Goal: Task Accomplishment & Management: Complete application form

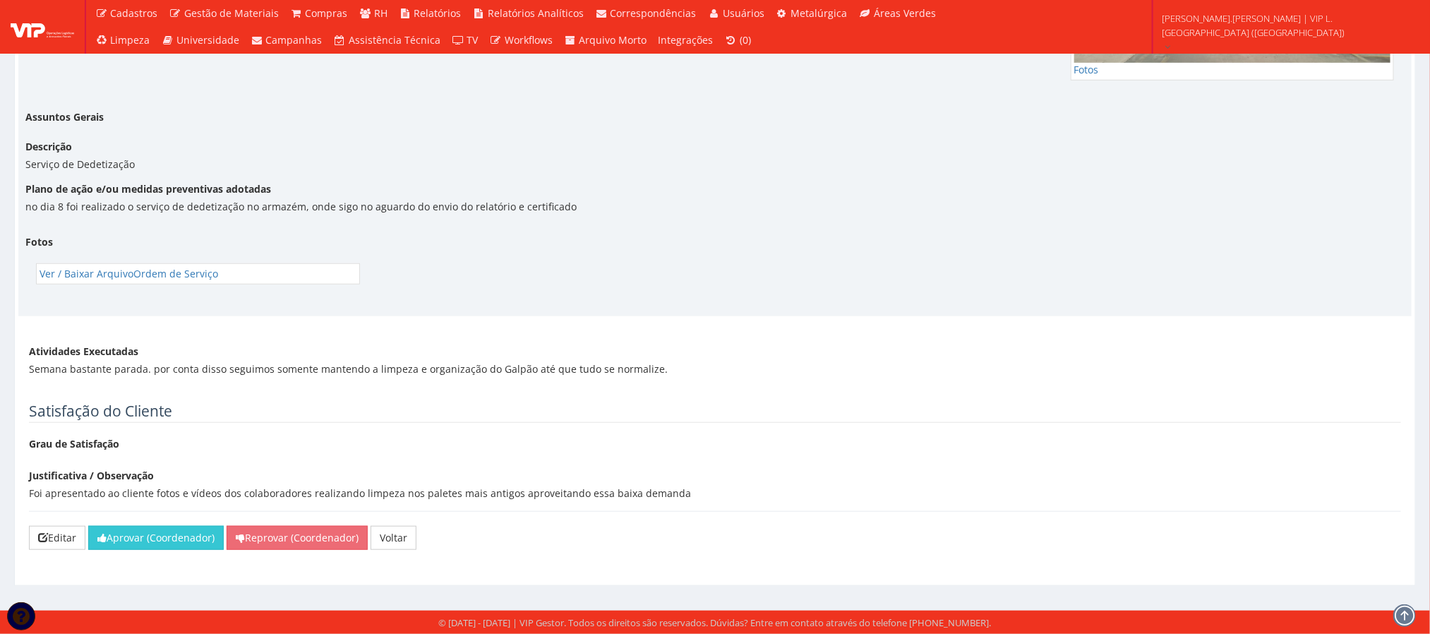
scroll to position [3355, 0]
drag, startPoint x: 155, startPoint y: 534, endPoint x: 798, endPoint y: 78, distance: 788.0
click at [155, 534] on button "Aprovar (Coordenador)" at bounding box center [156, 538] width 136 height 24
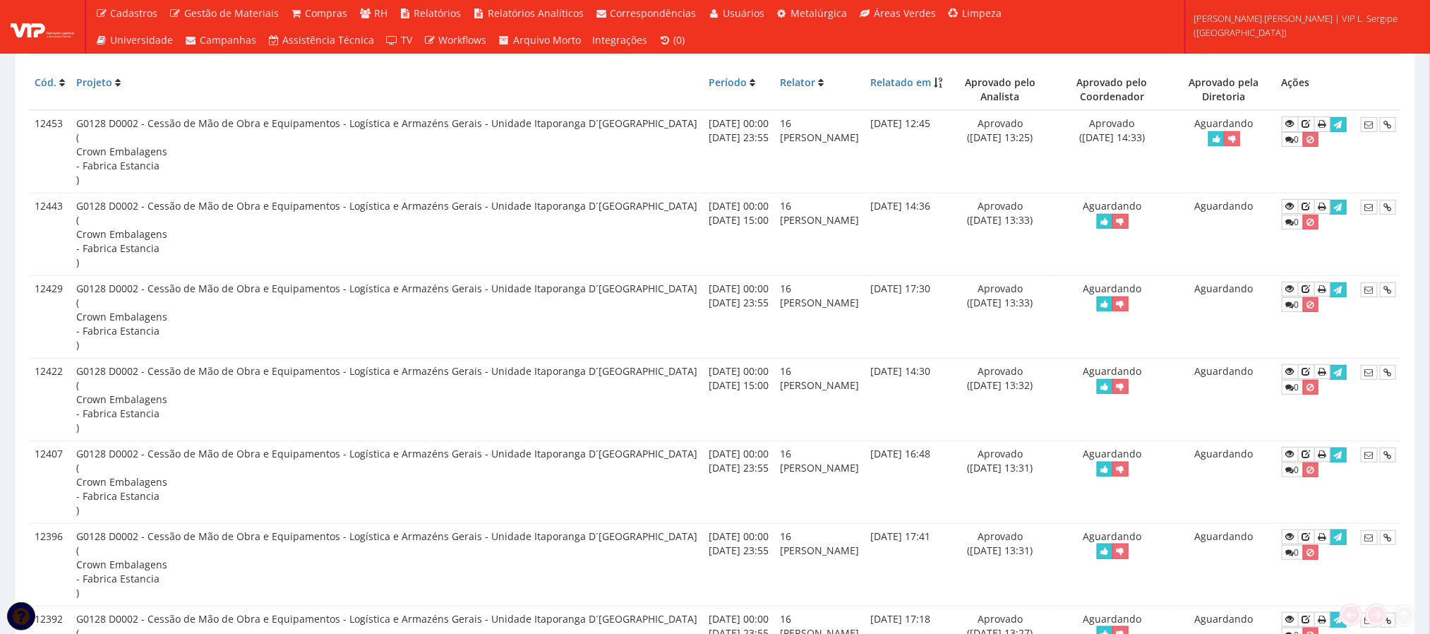
scroll to position [318, 0]
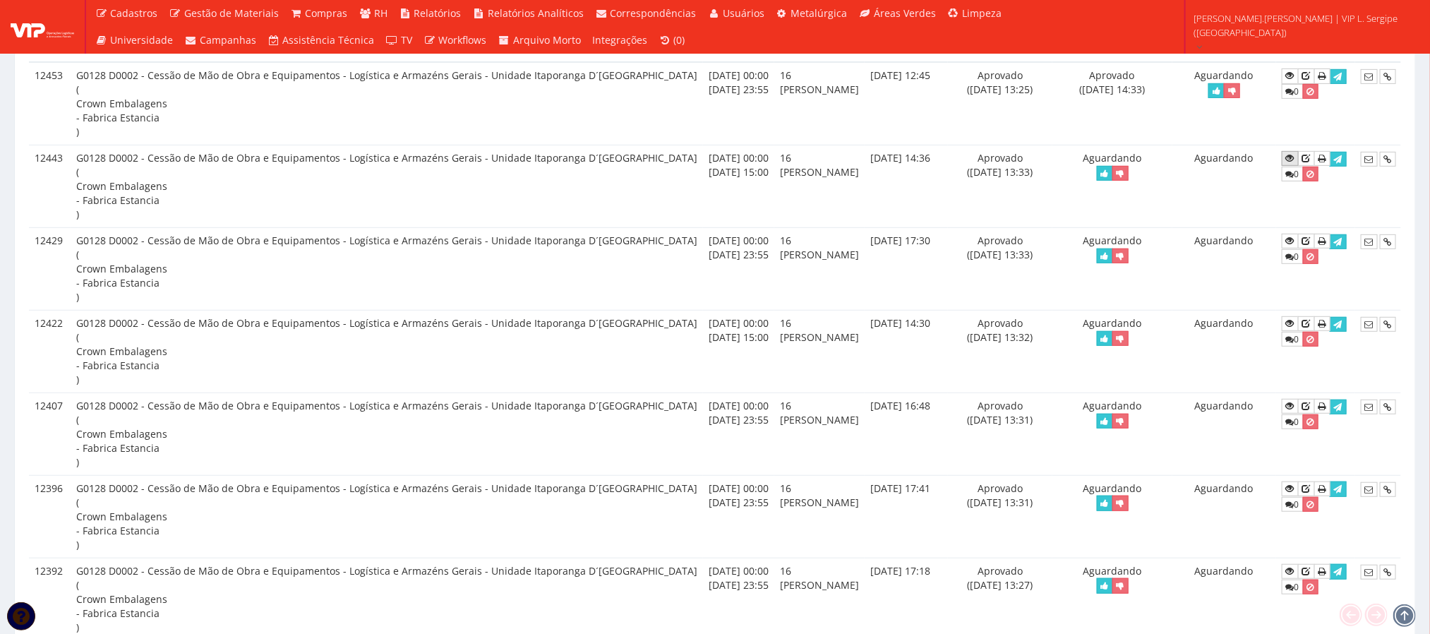
click at [1286, 162] on icon at bounding box center [1290, 158] width 8 height 10
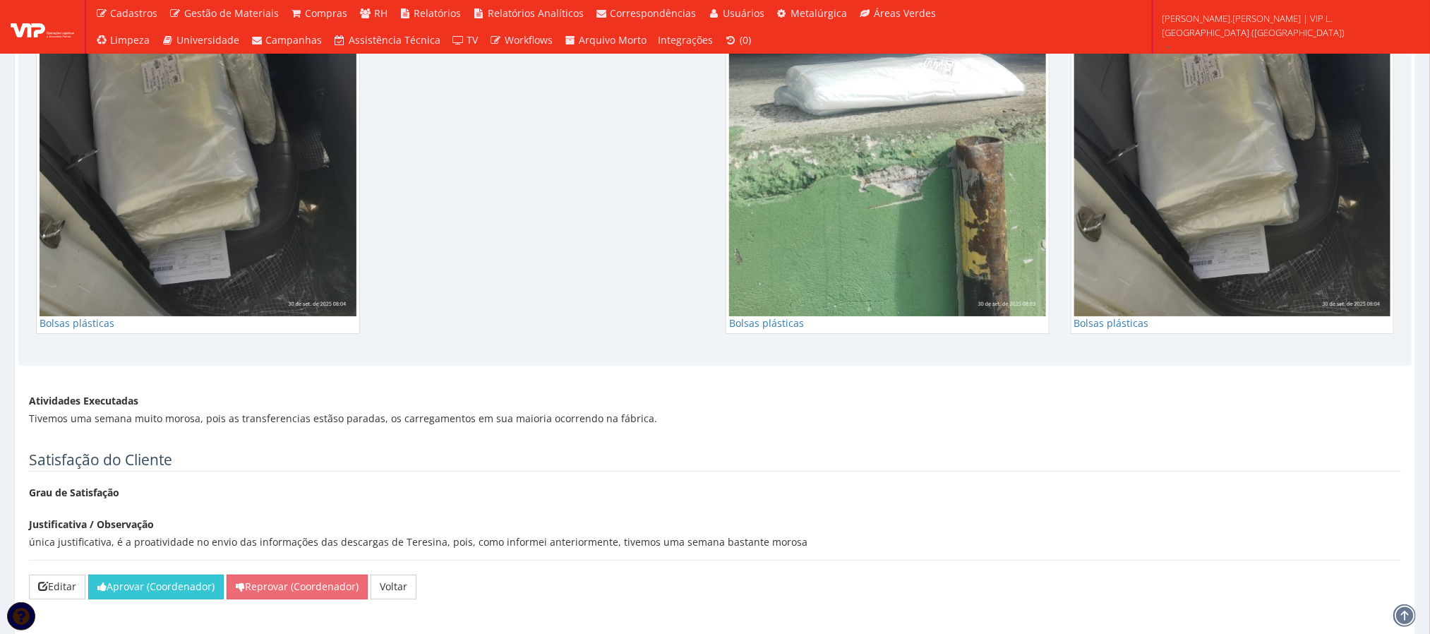
scroll to position [2805, 0]
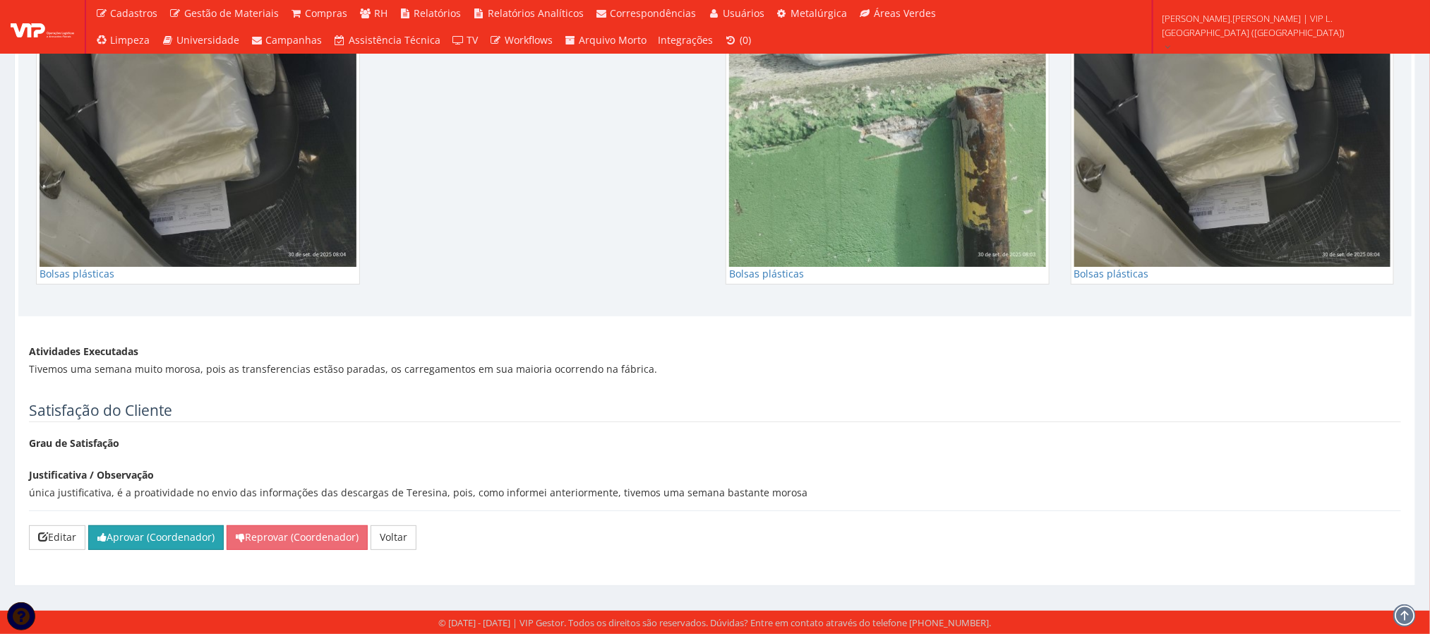
click at [176, 534] on button "Aprovar (Coordenador)" at bounding box center [156, 537] width 136 height 24
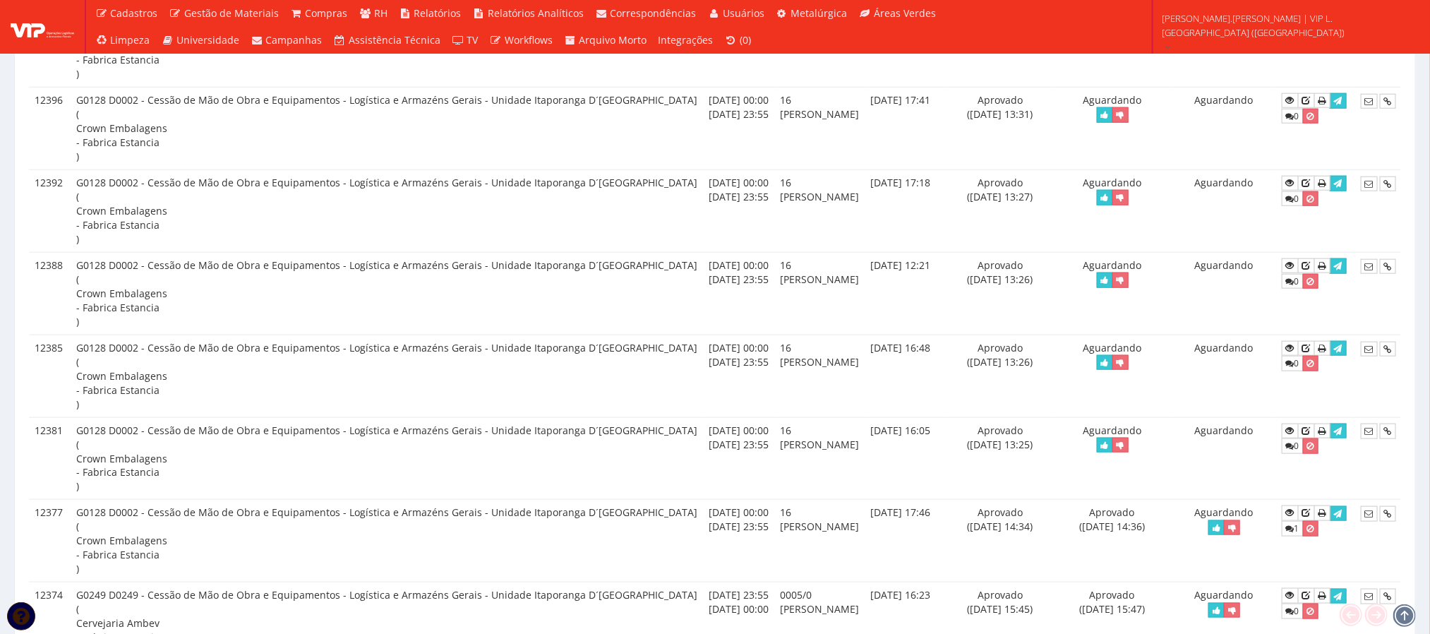
scroll to position [741, 0]
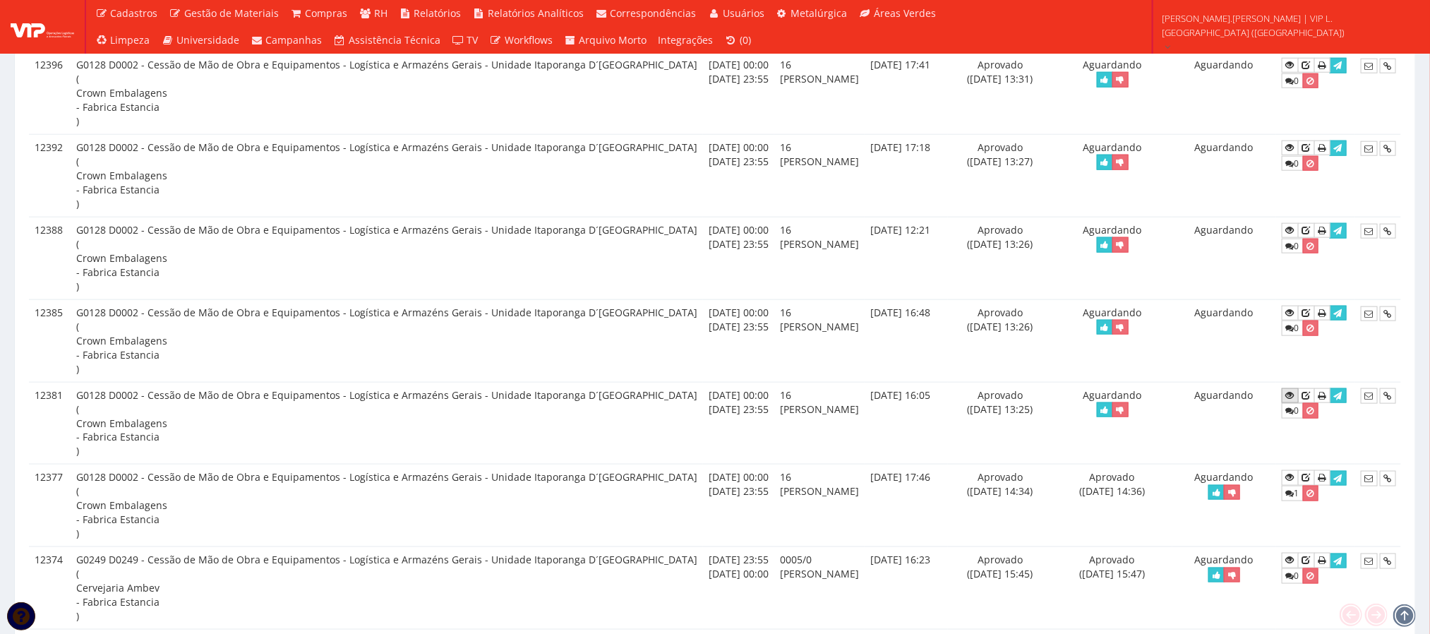
click at [1286, 400] on icon at bounding box center [1290, 395] width 8 height 10
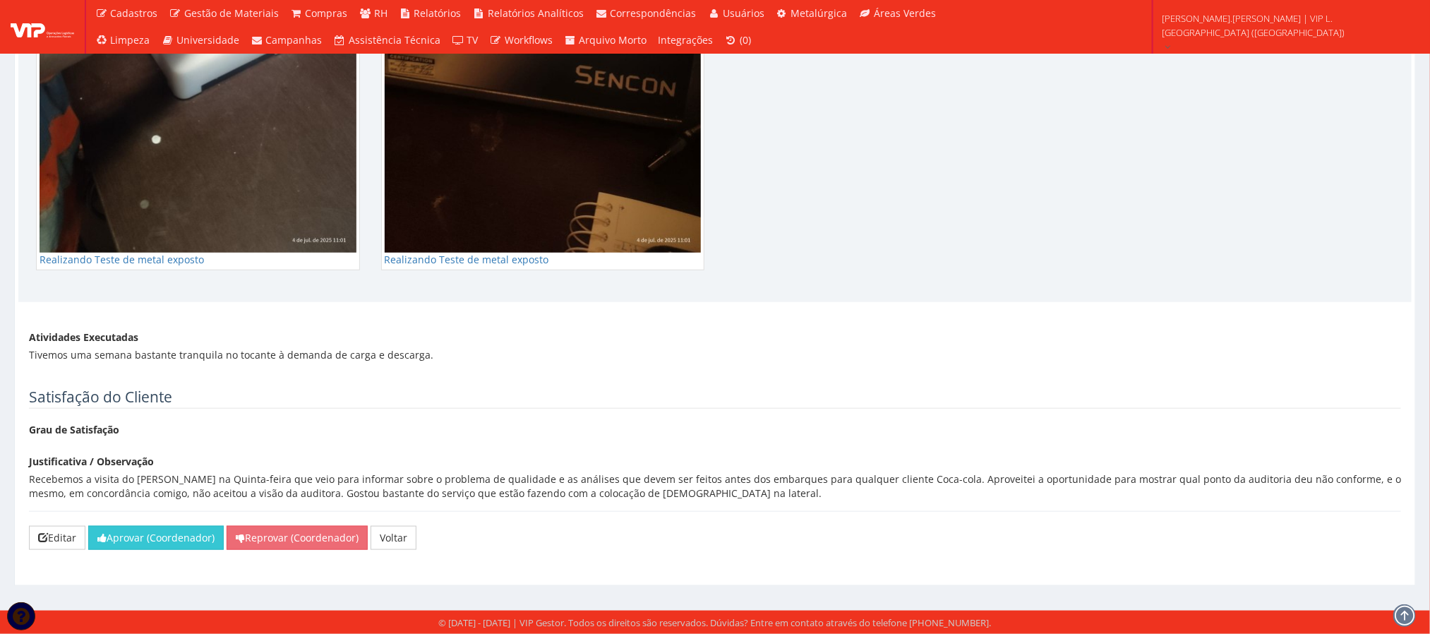
scroll to position [3495, 0]
click at [179, 534] on button "Aprovar (Coordenador)" at bounding box center [156, 538] width 136 height 24
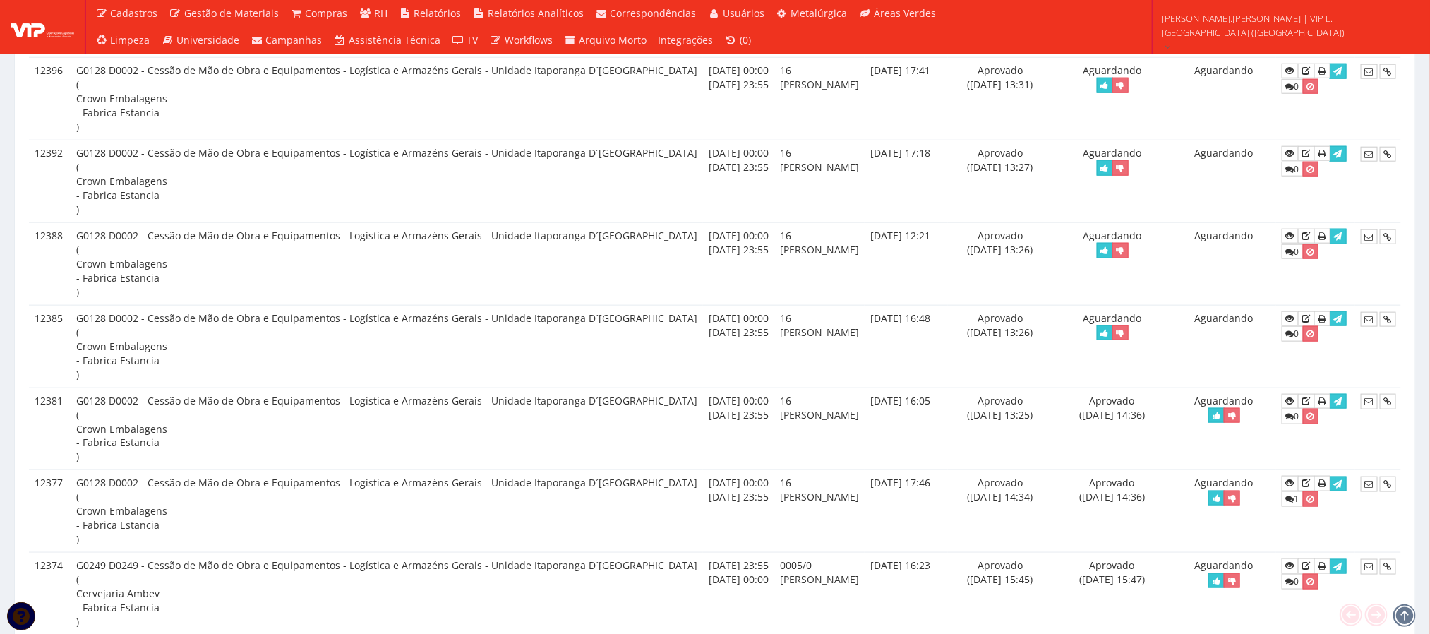
scroll to position [741, 0]
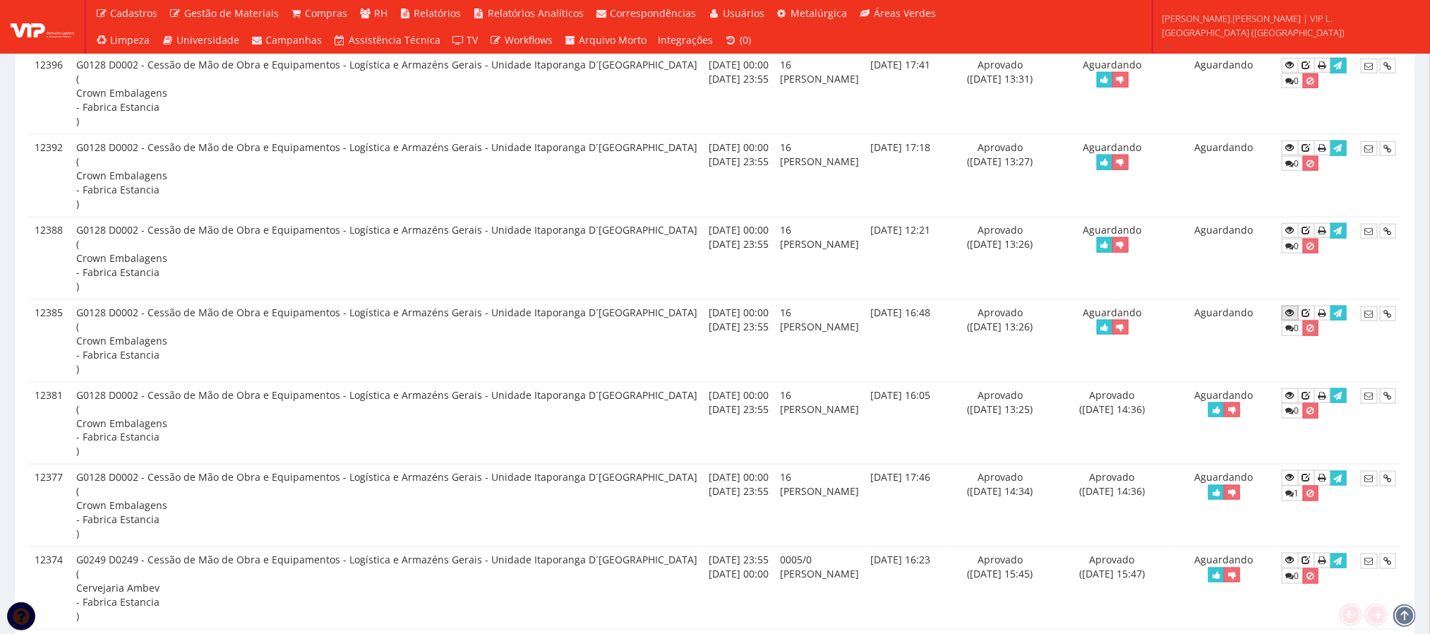
click at [1282, 314] on link at bounding box center [1290, 313] width 17 height 15
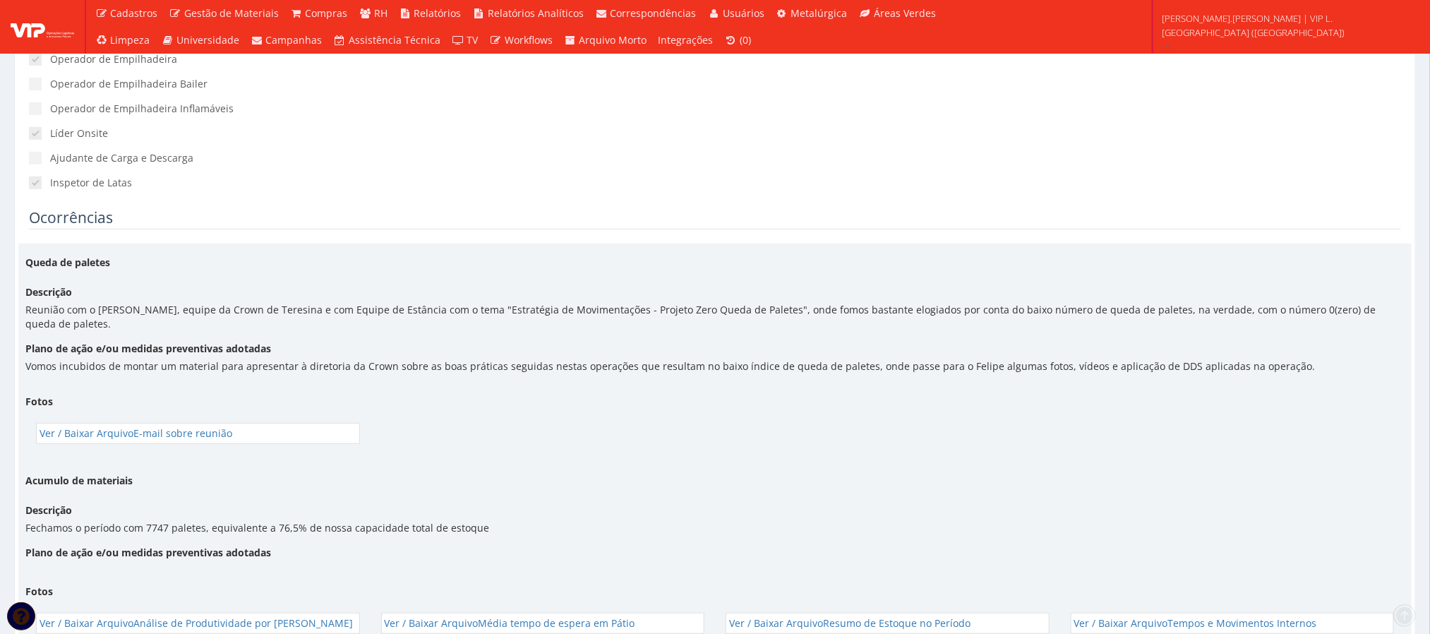
scroll to position [318, 0]
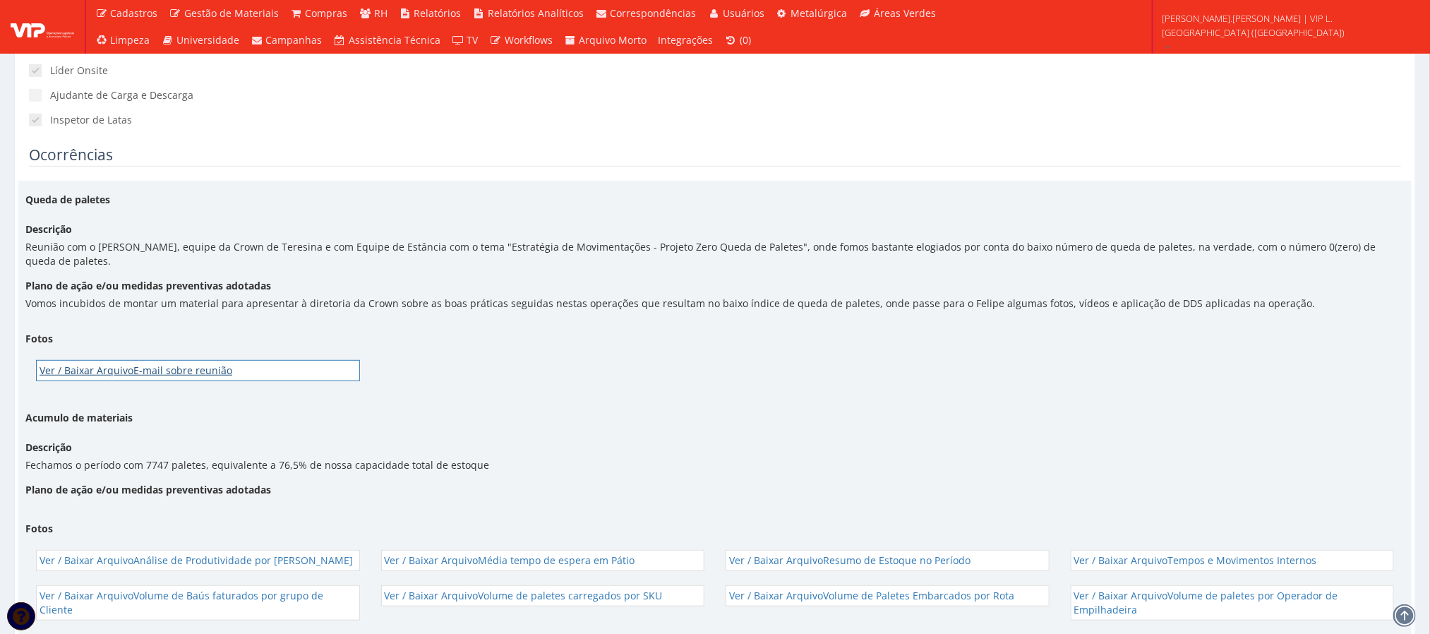
click at [114, 369] on link "Ver / Baixar Arquivo E-mail sobre reunião" at bounding box center [198, 370] width 324 height 21
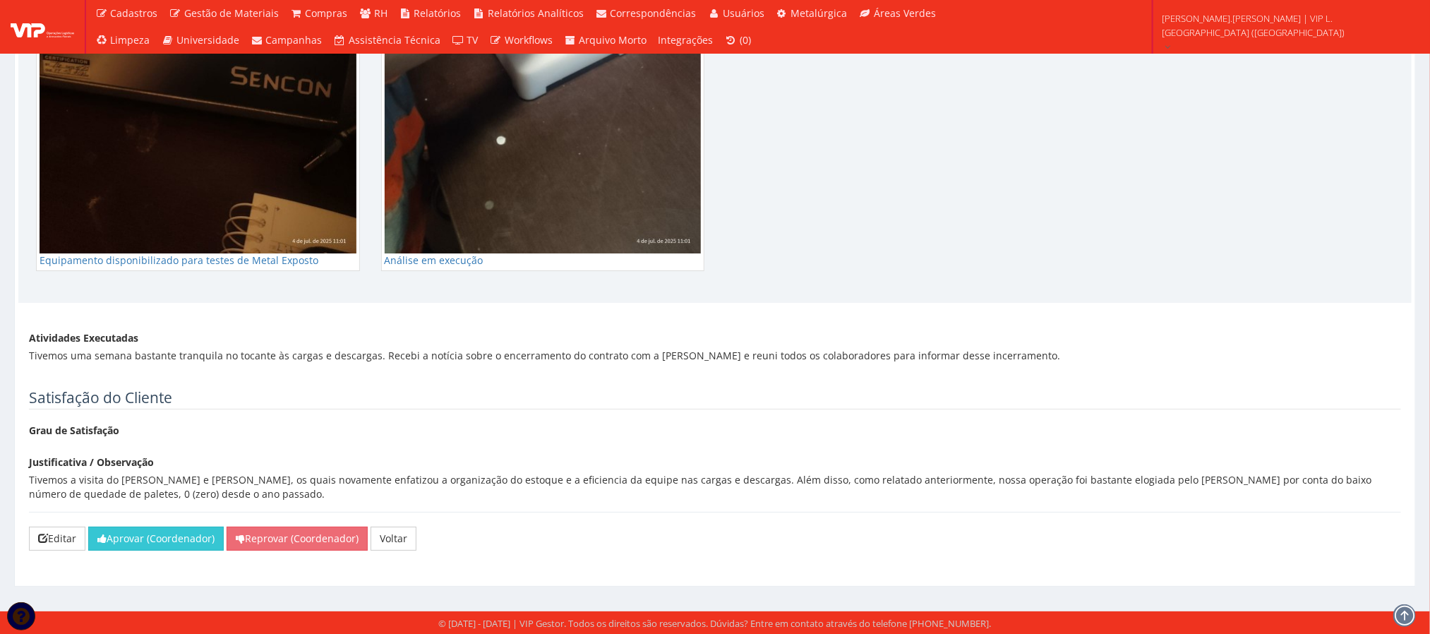
scroll to position [2671, 0]
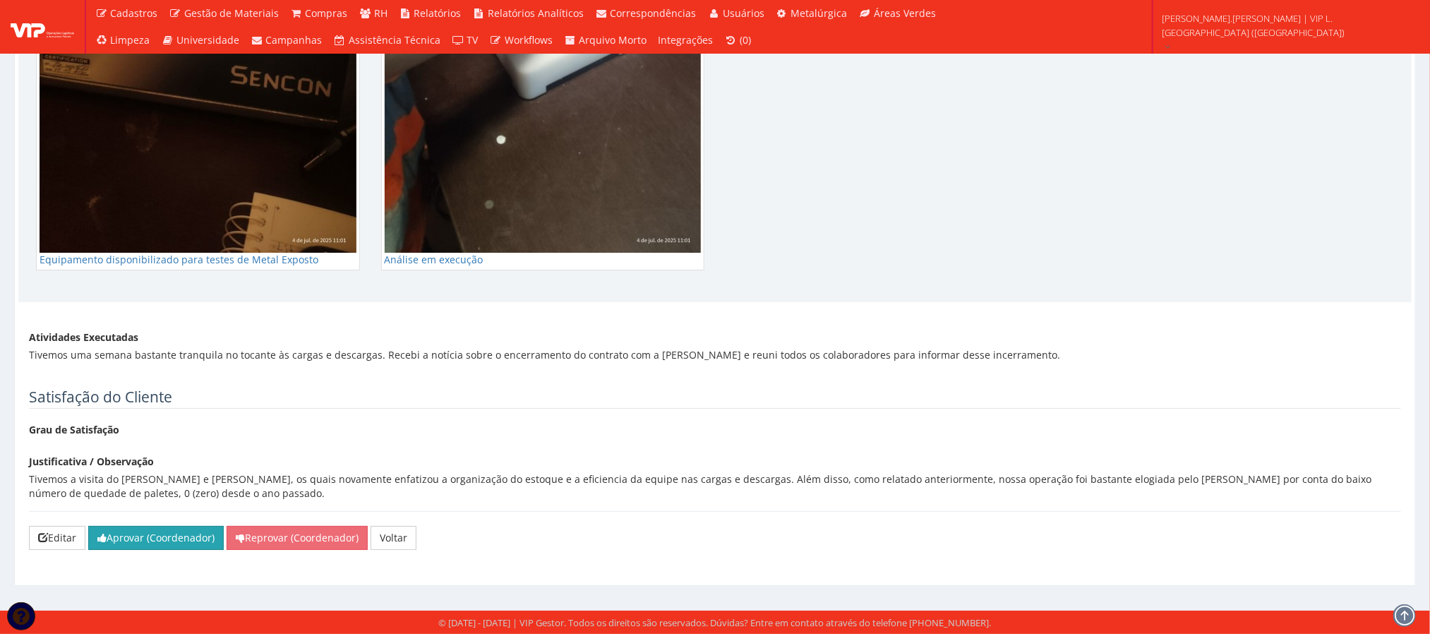
click at [161, 537] on button "Aprovar (Coordenador)" at bounding box center [156, 538] width 136 height 24
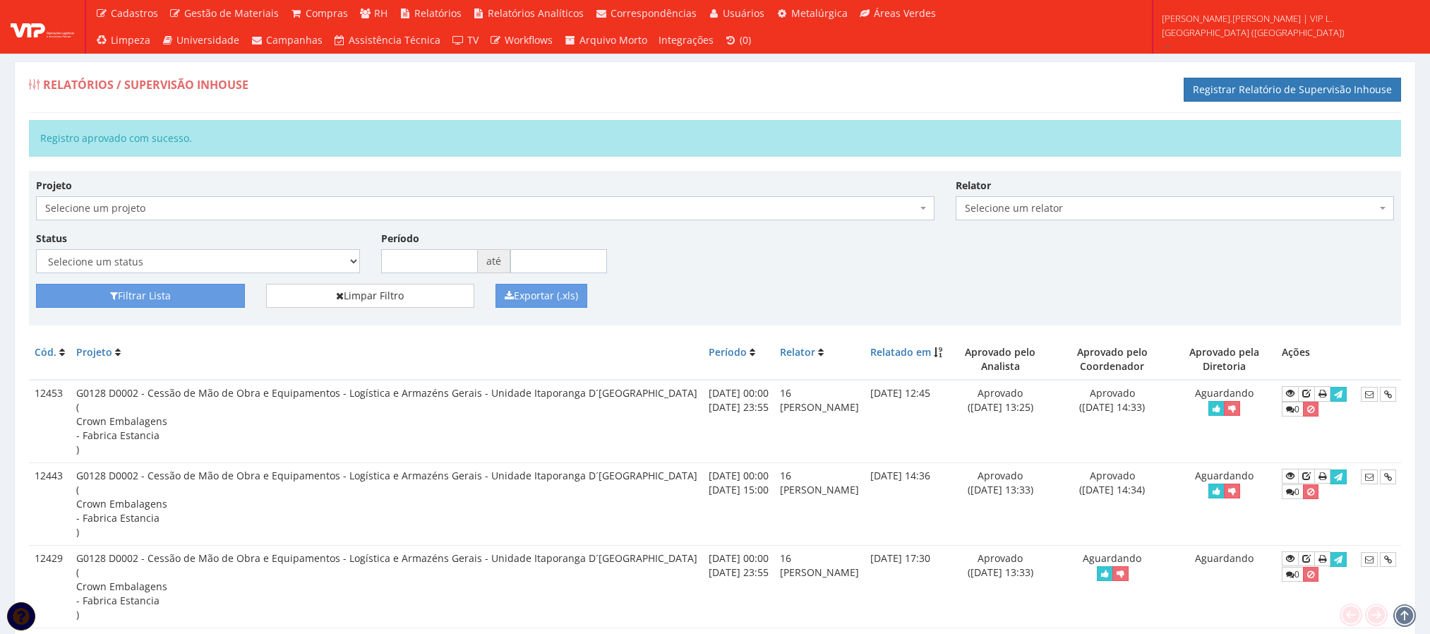
scroll to position [741, 0]
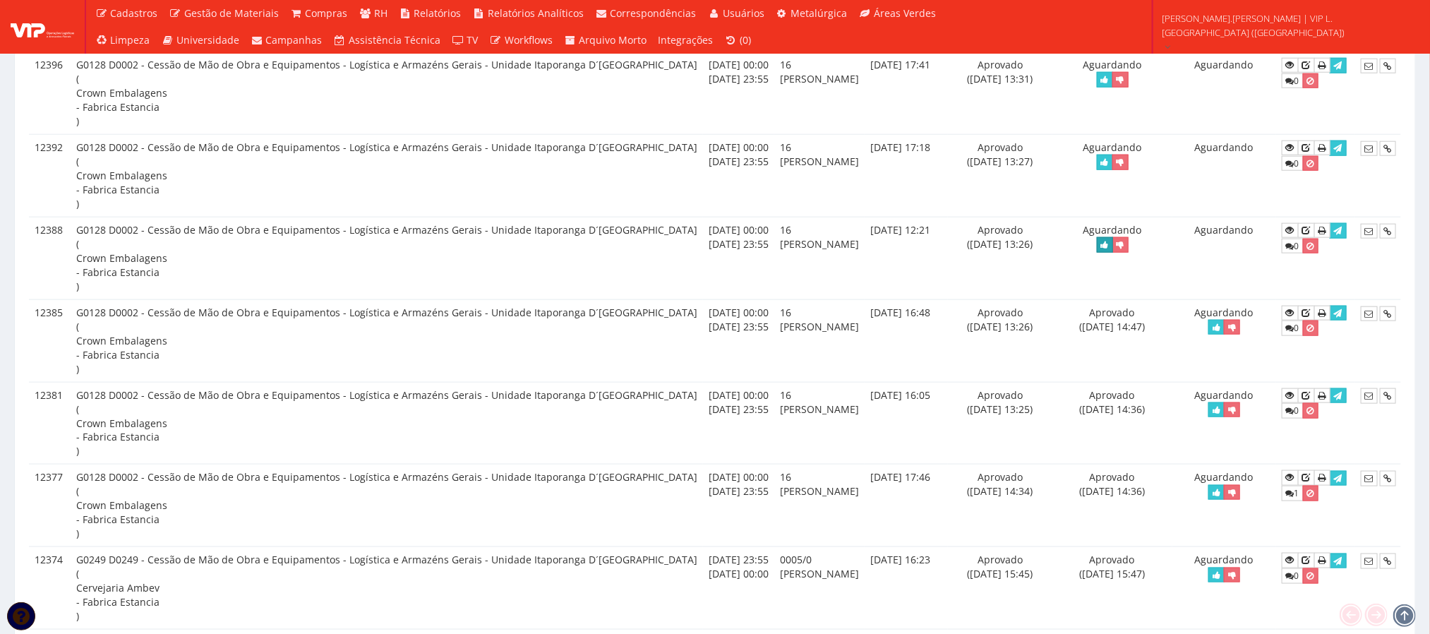
click at [1101, 250] on icon "button" at bounding box center [1105, 245] width 8 height 10
click at [1286, 235] on icon at bounding box center [1290, 230] width 8 height 10
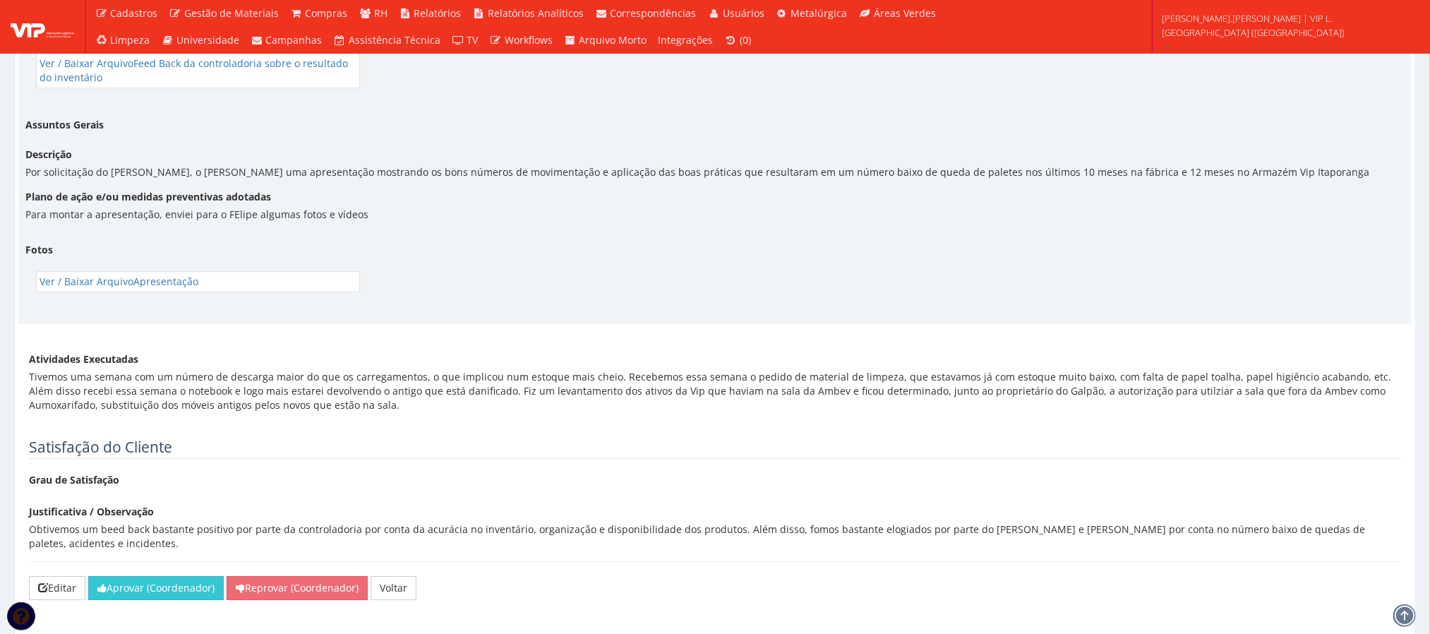
scroll to position [5107, 0]
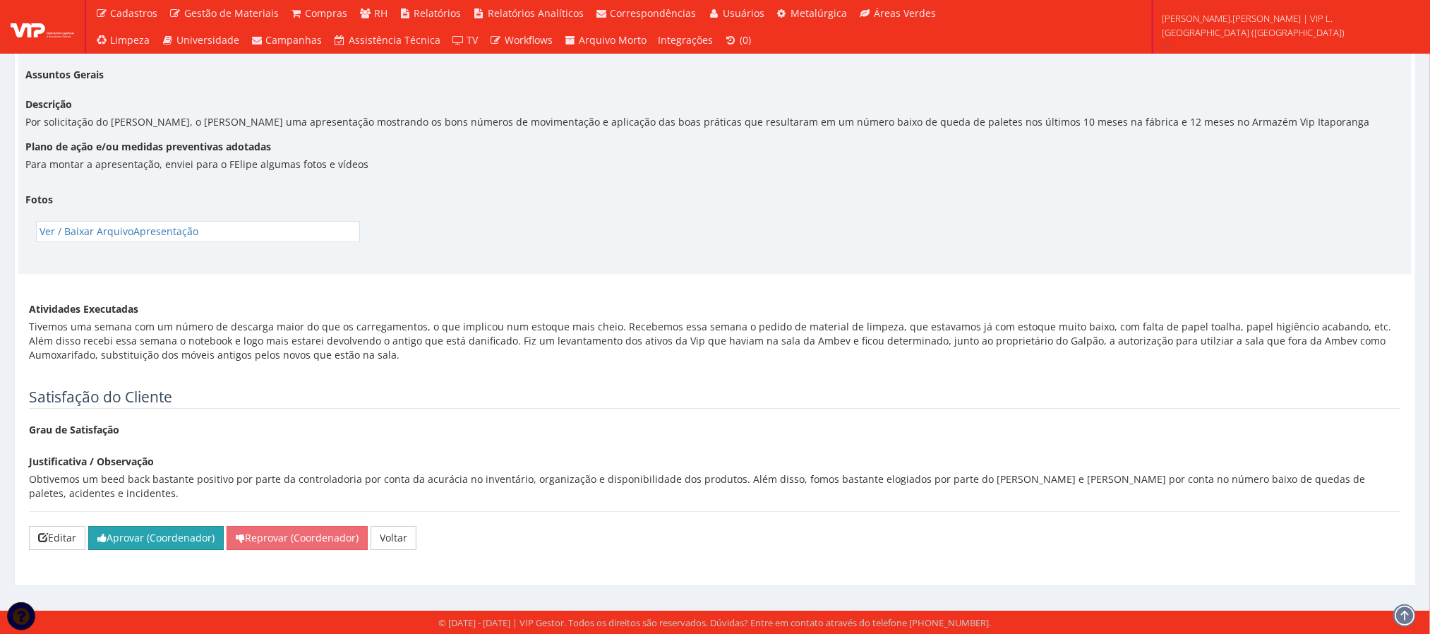
click at [179, 537] on button "Aprovar (Coordenador)" at bounding box center [156, 538] width 136 height 24
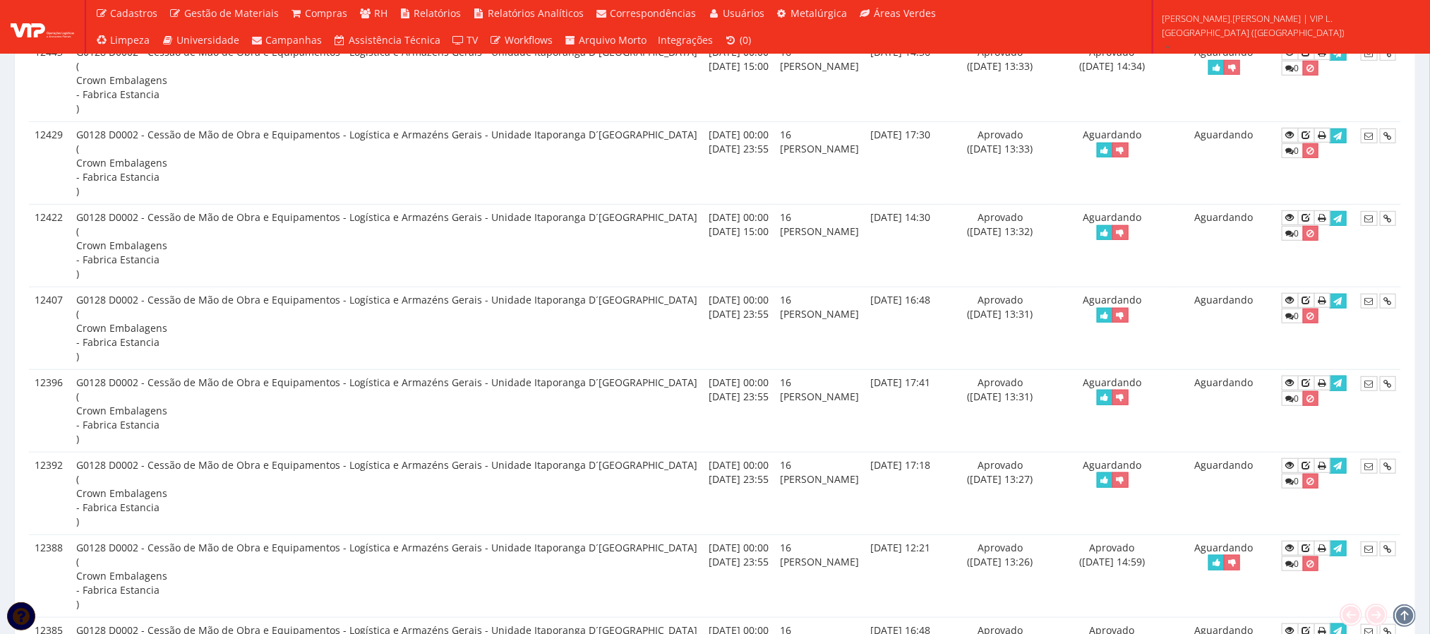
scroll to position [529, 0]
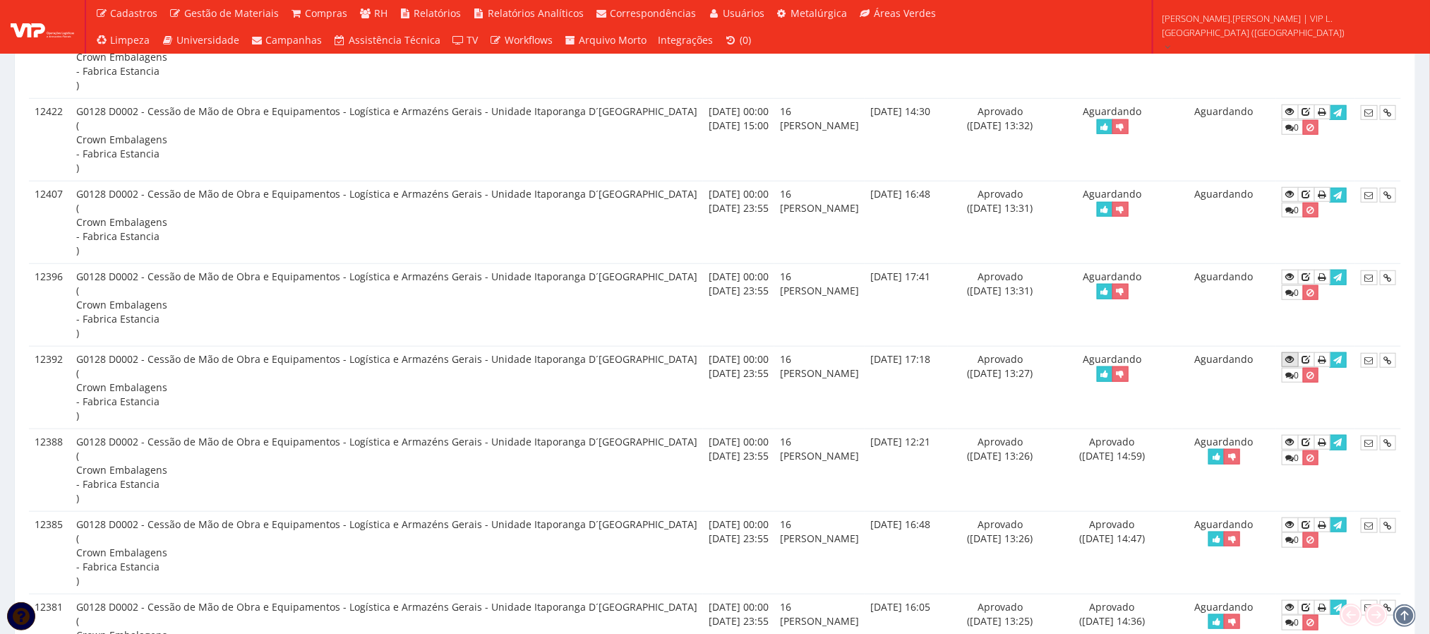
click at [1286, 362] on icon at bounding box center [1290, 359] width 8 height 10
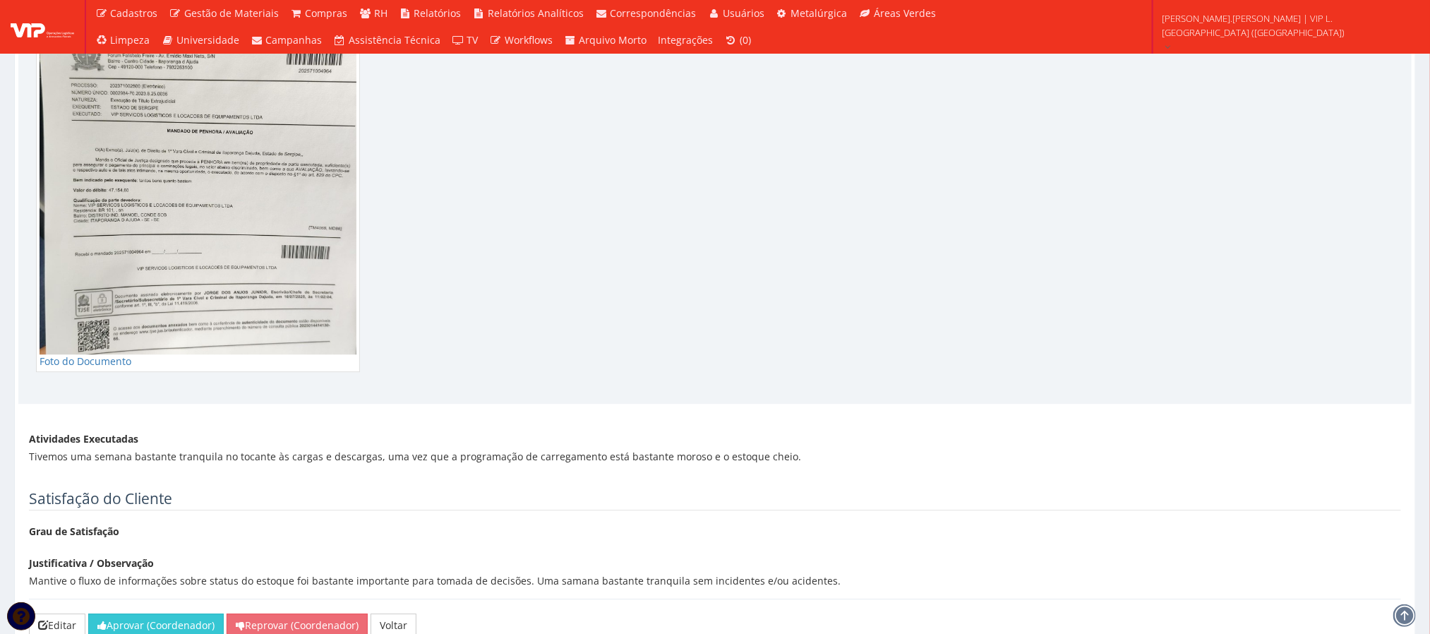
scroll to position [2032, 0]
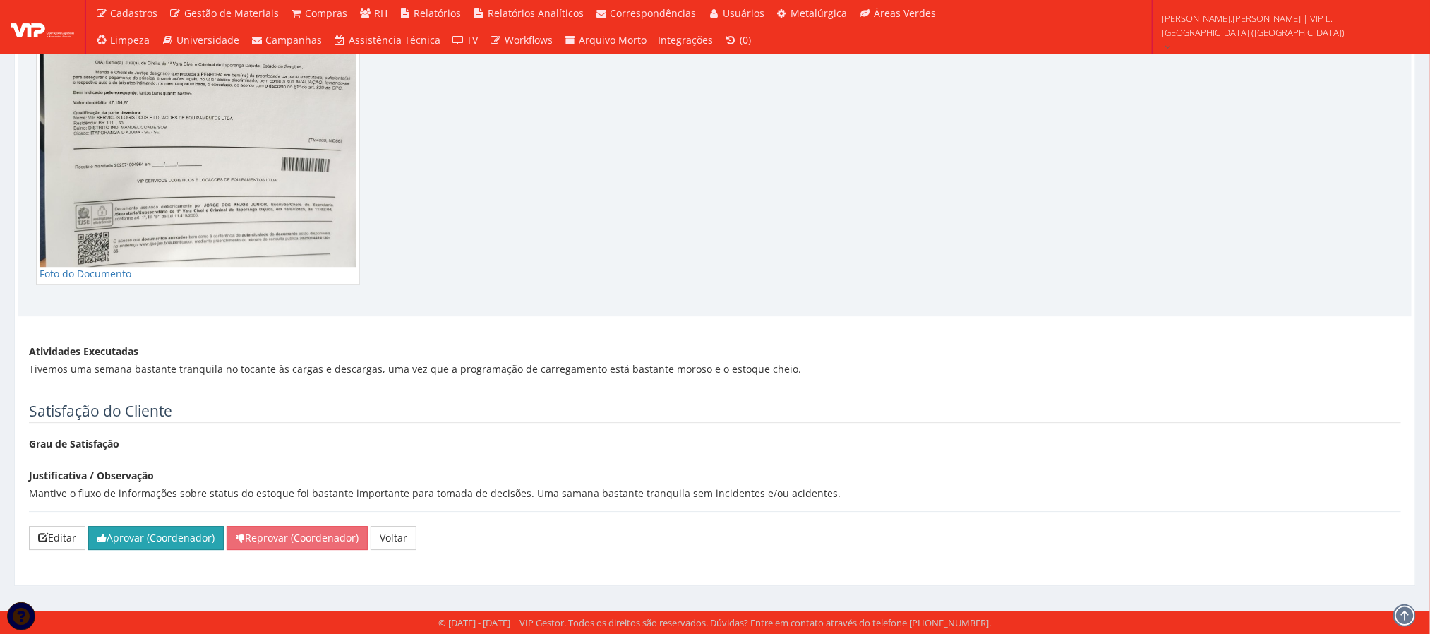
click at [157, 539] on button "Aprovar (Coordenador)" at bounding box center [156, 538] width 136 height 24
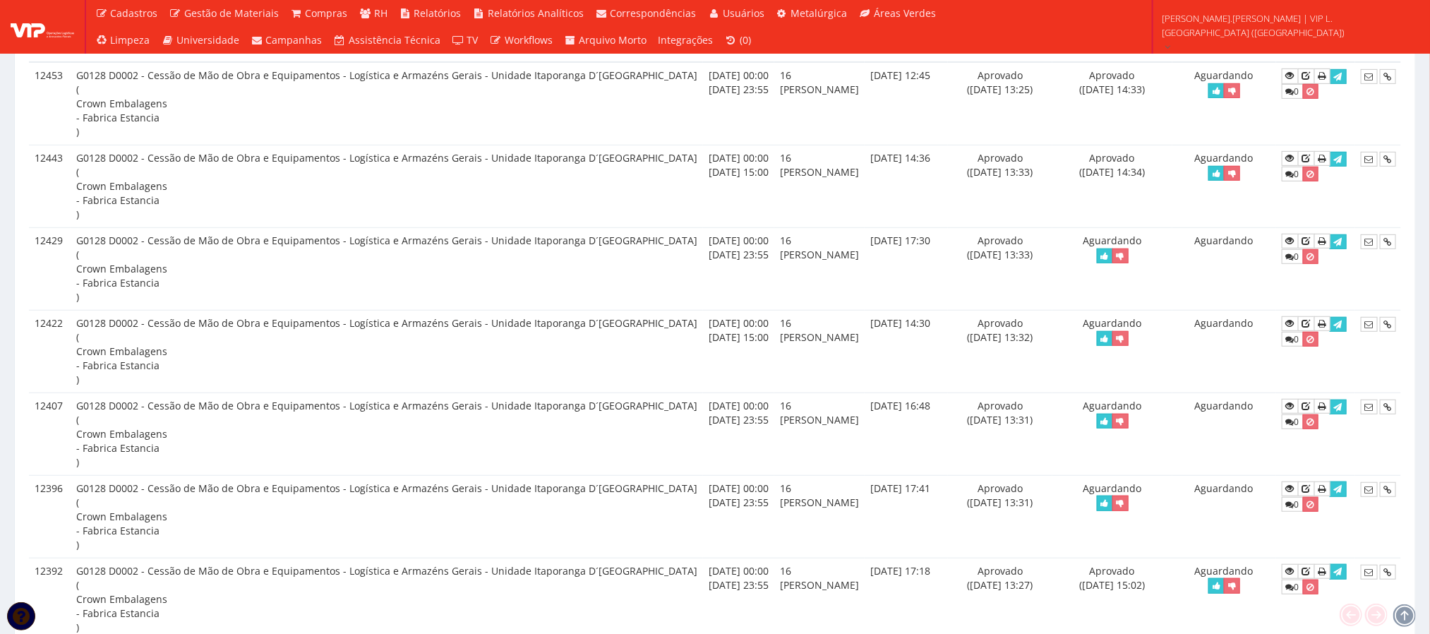
scroll to position [424, 0]
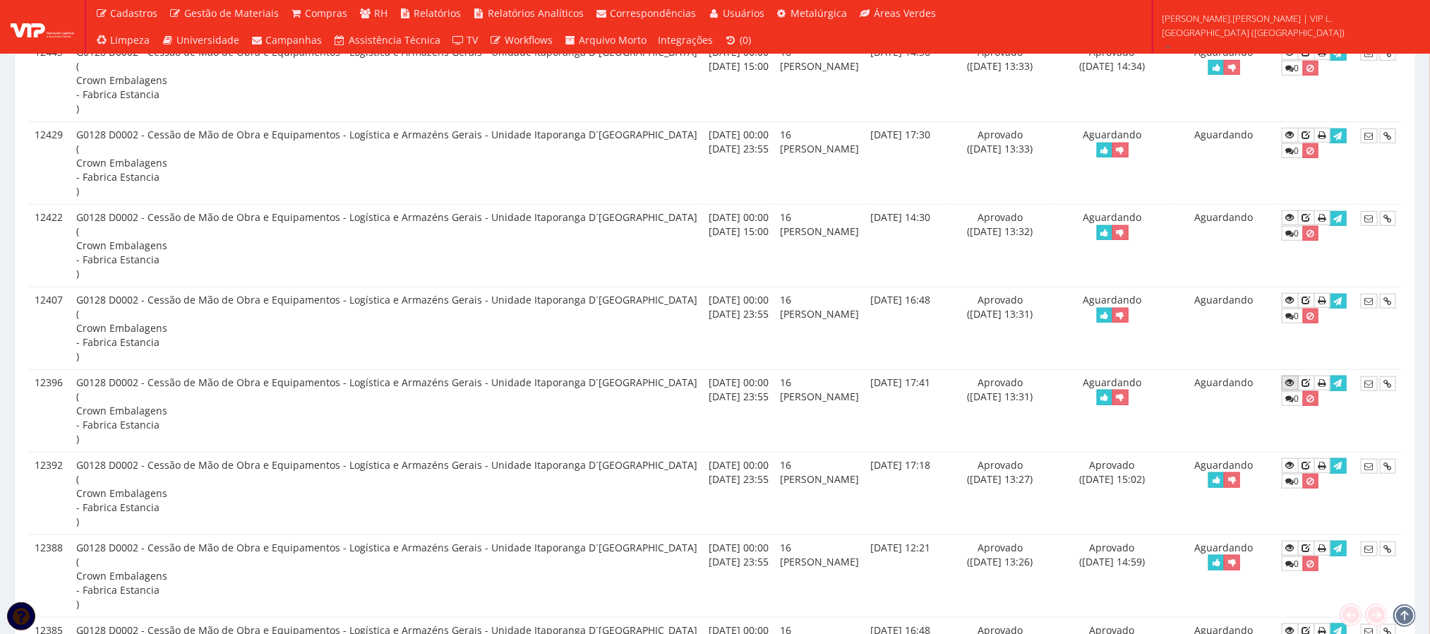
click at [1282, 388] on link at bounding box center [1290, 383] width 17 height 15
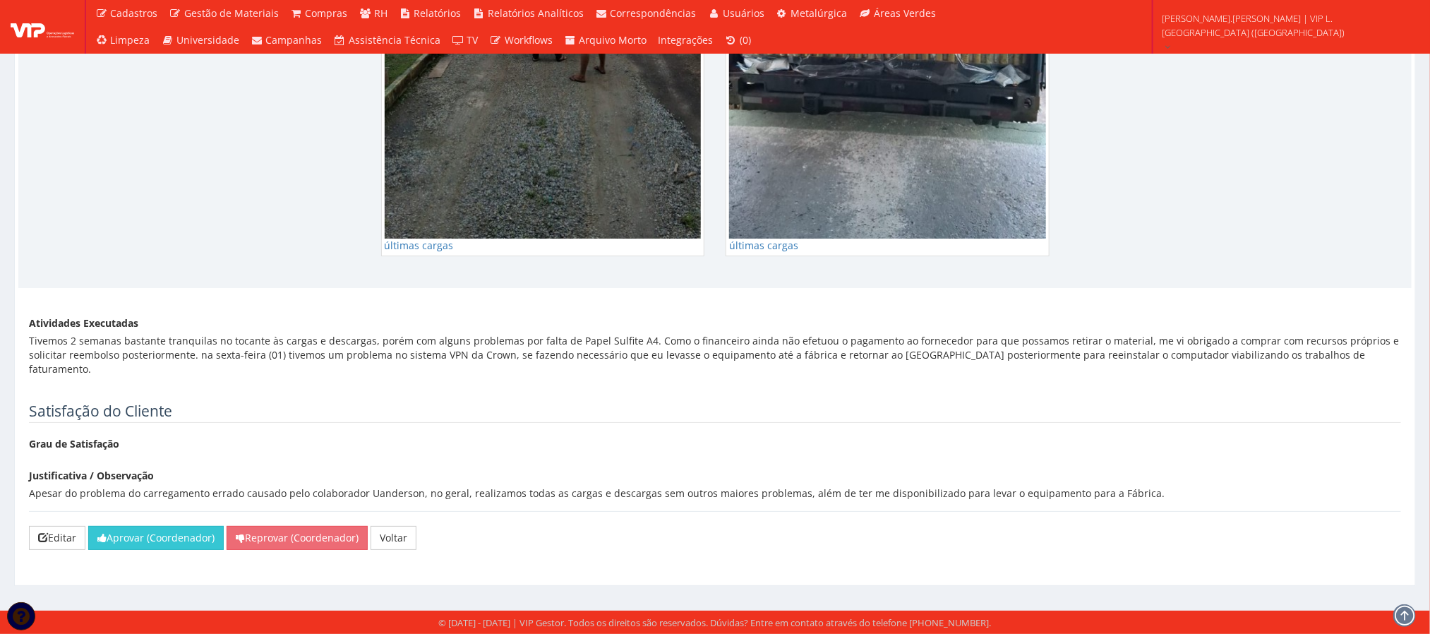
scroll to position [2684, 0]
click at [145, 538] on button "Aprovar (Coordenador)" at bounding box center [156, 538] width 136 height 24
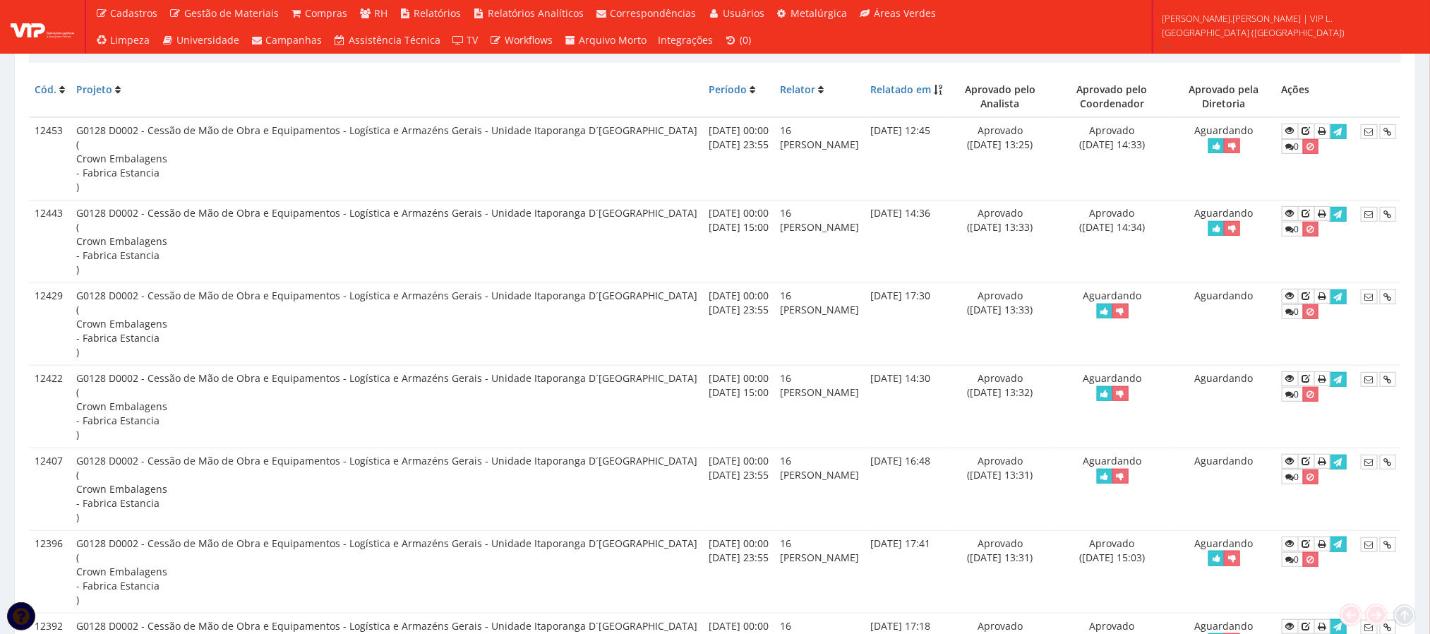
scroll to position [318, 0]
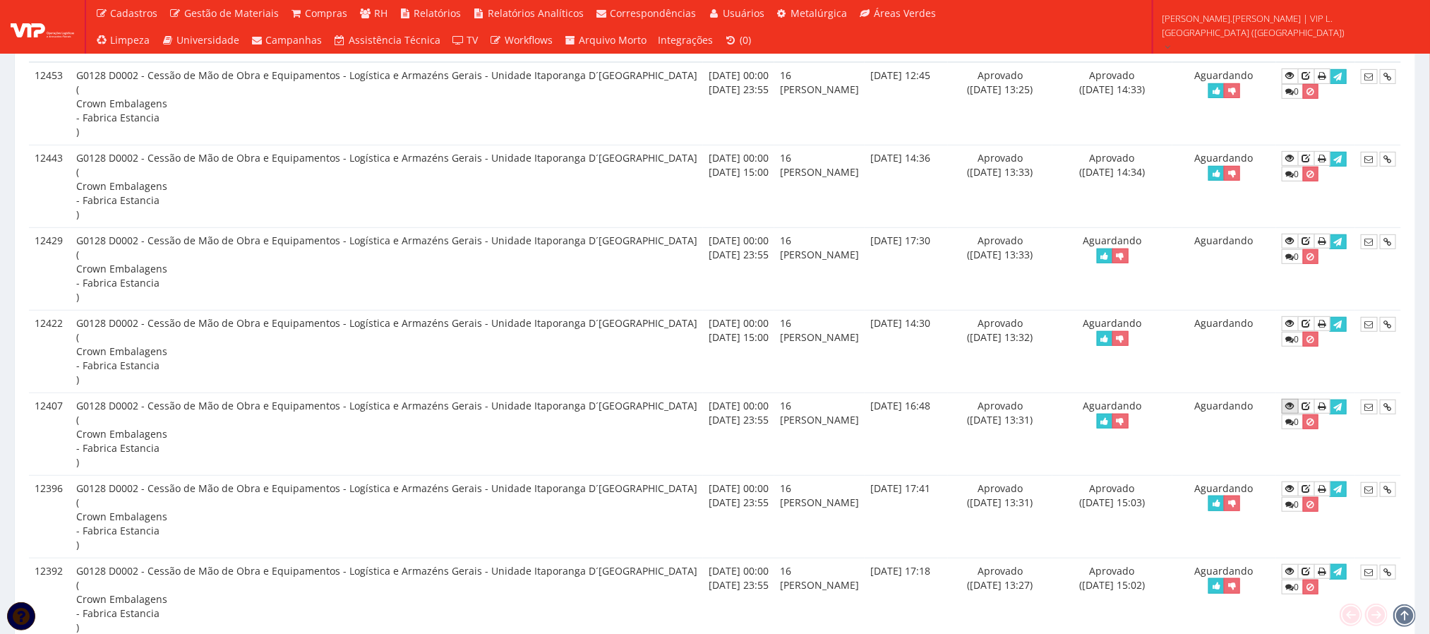
click at [1286, 409] on icon at bounding box center [1290, 406] width 8 height 10
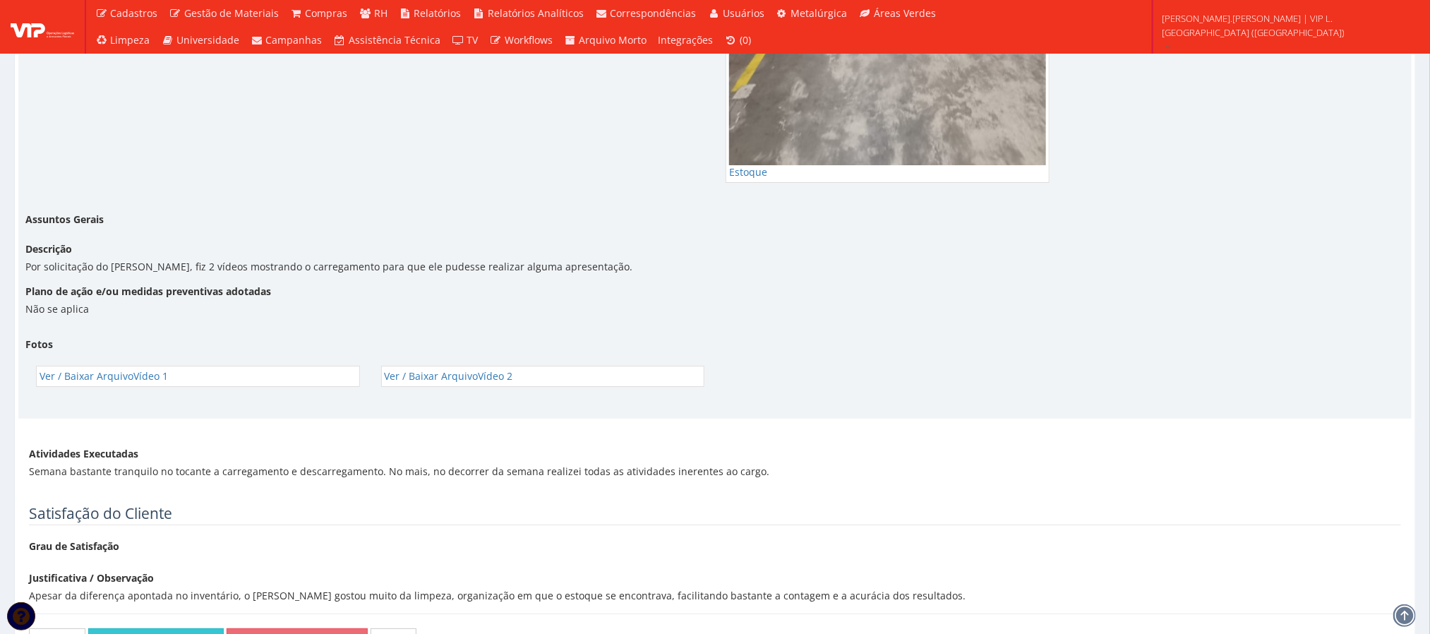
scroll to position [2741, 0]
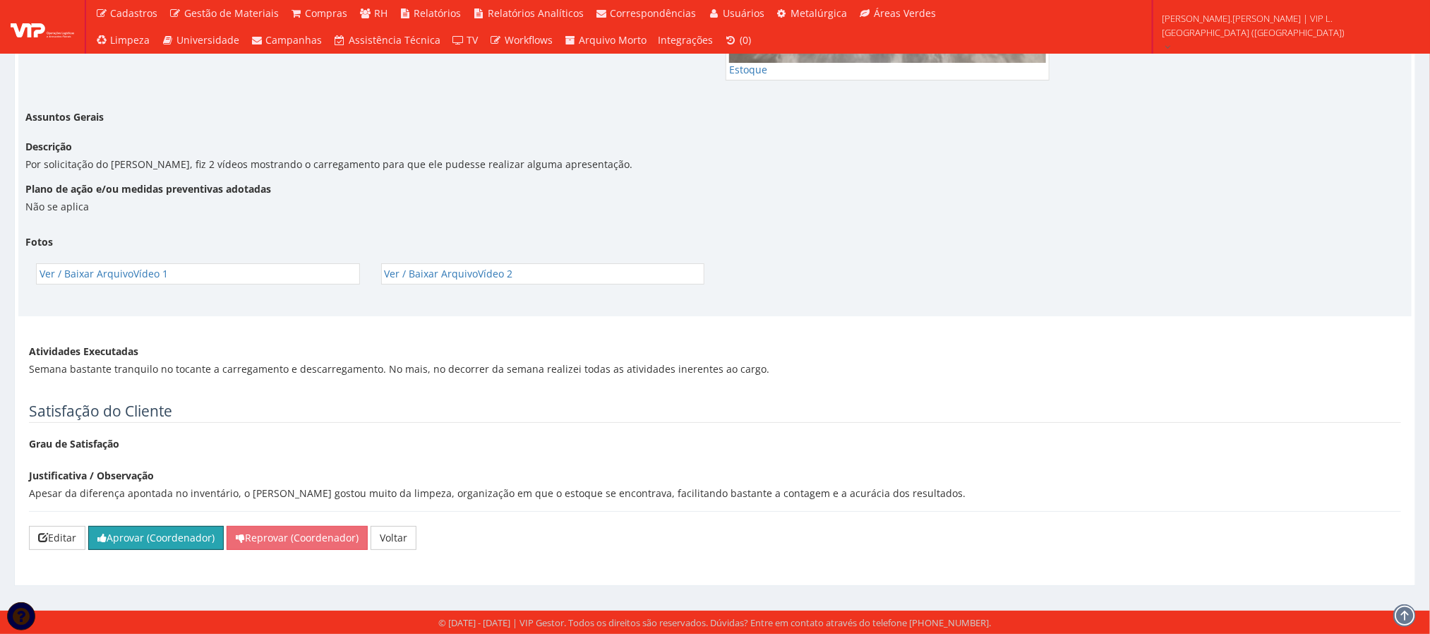
drag, startPoint x: 142, startPoint y: 541, endPoint x: 780, endPoint y: 85, distance: 784.4
click at [142, 541] on button "Aprovar (Coordenador)" at bounding box center [156, 538] width 136 height 24
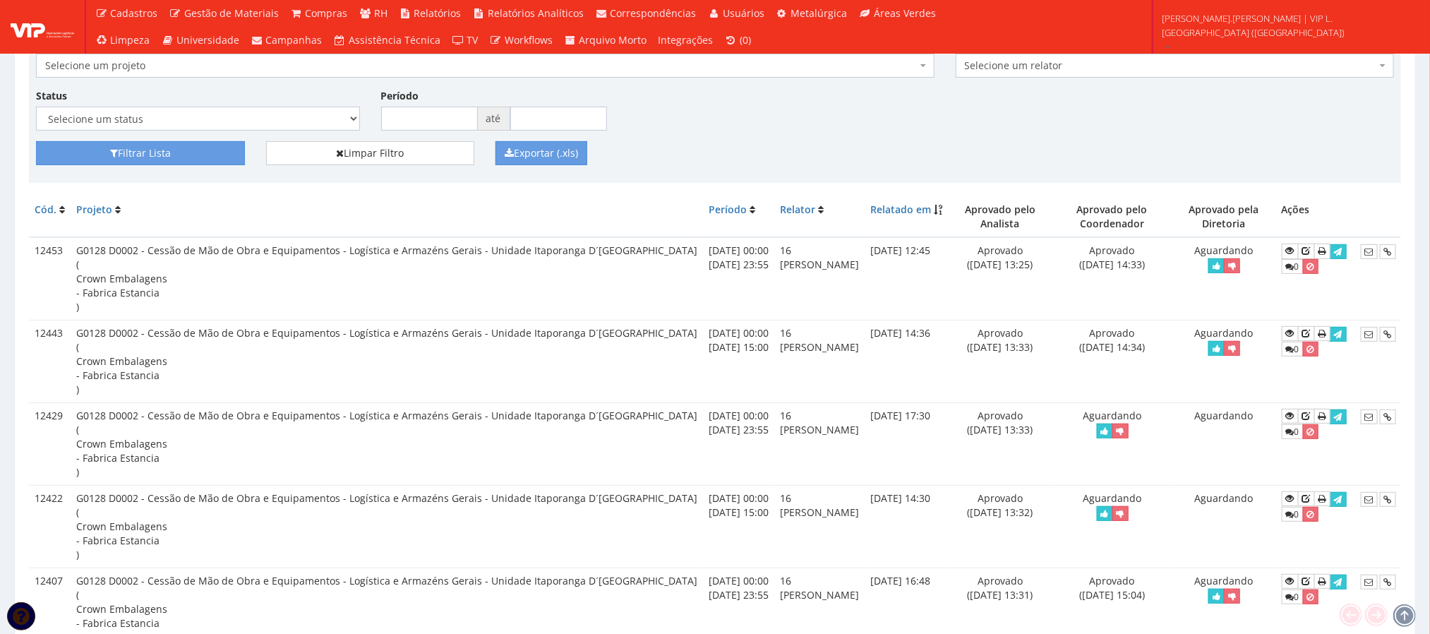
scroll to position [212, 0]
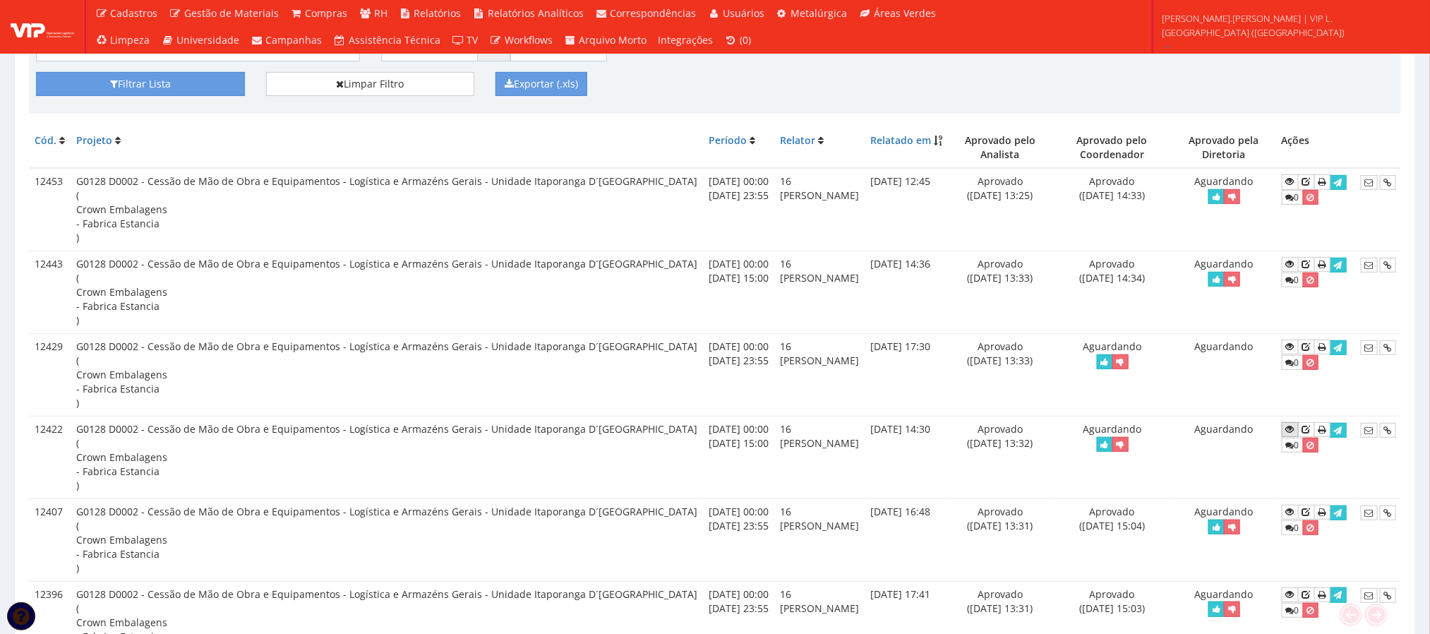
click at [1286, 433] on icon at bounding box center [1290, 429] width 8 height 10
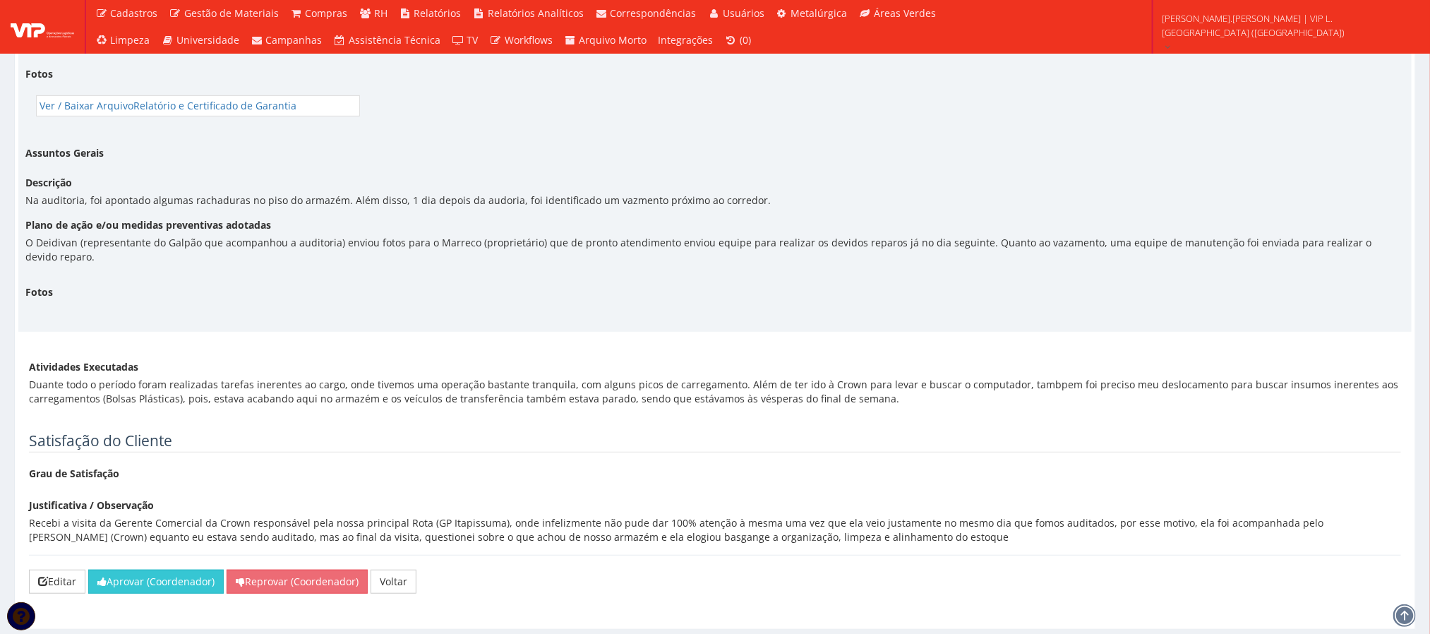
scroll to position [11687, 0]
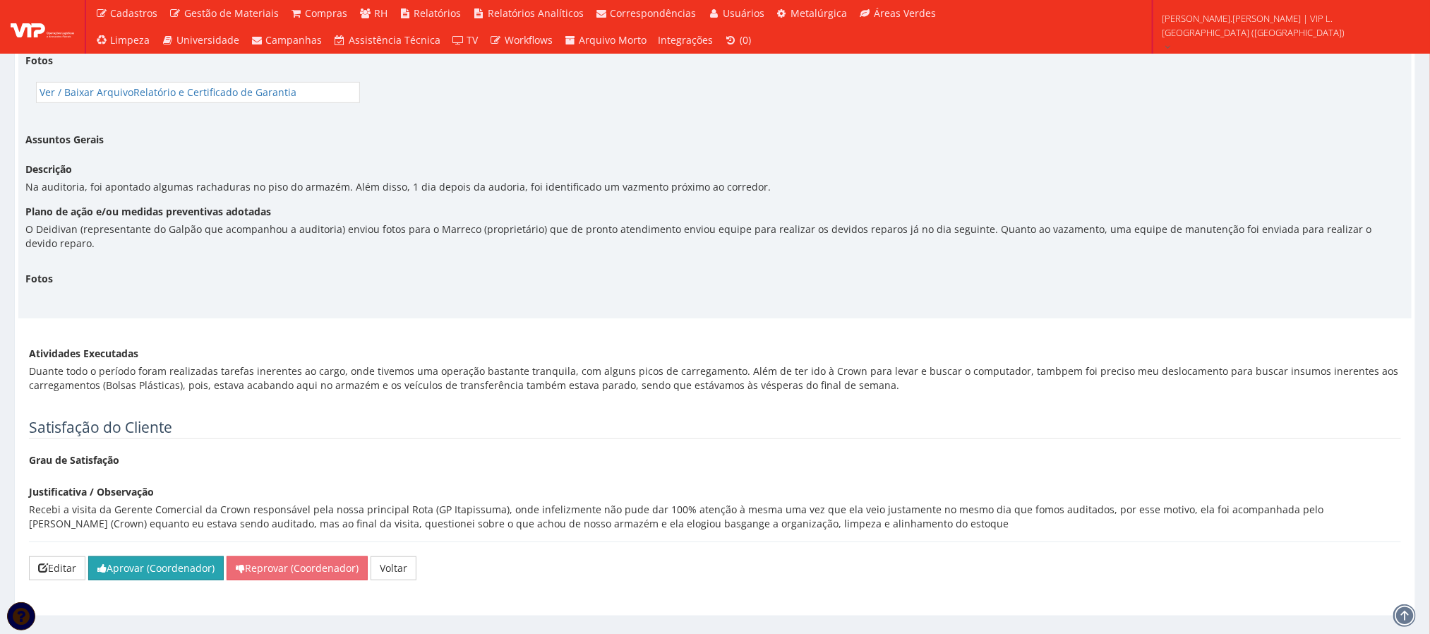
click at [126, 556] on button "Aprovar (Coordenador)" at bounding box center [156, 568] width 136 height 24
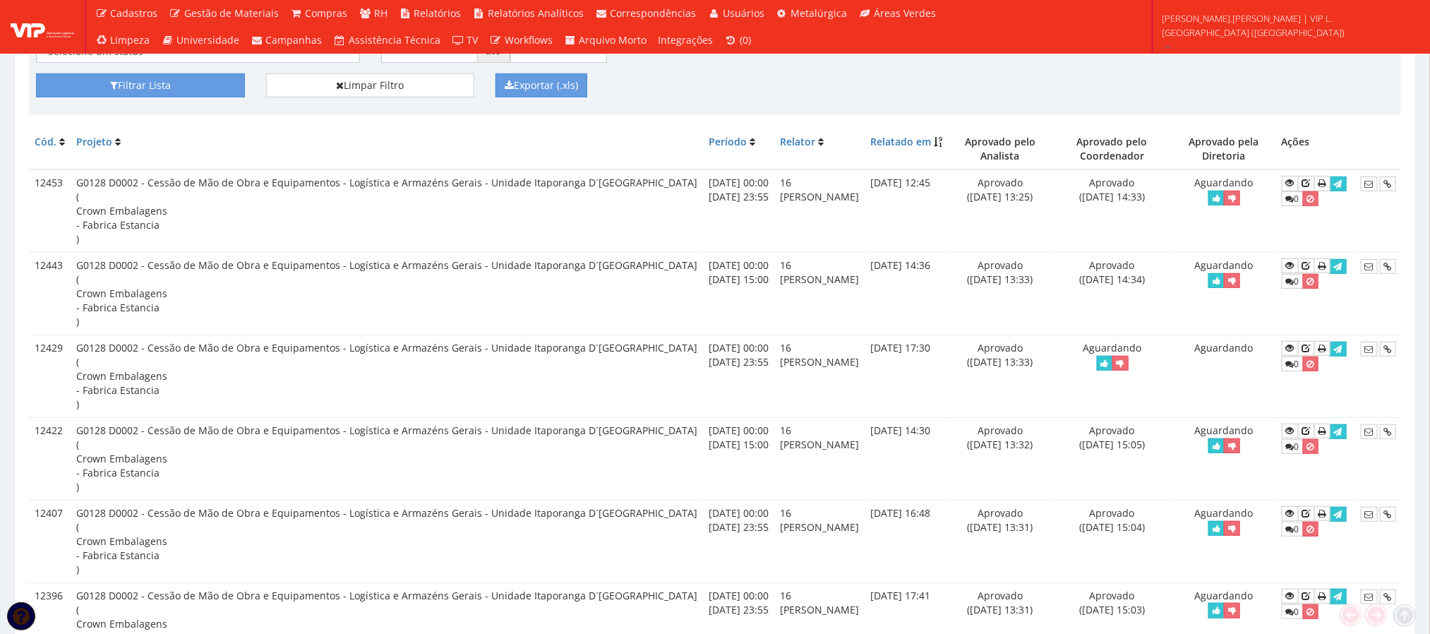
scroll to position [212, 0]
click at [1286, 349] on icon at bounding box center [1290, 347] width 8 height 10
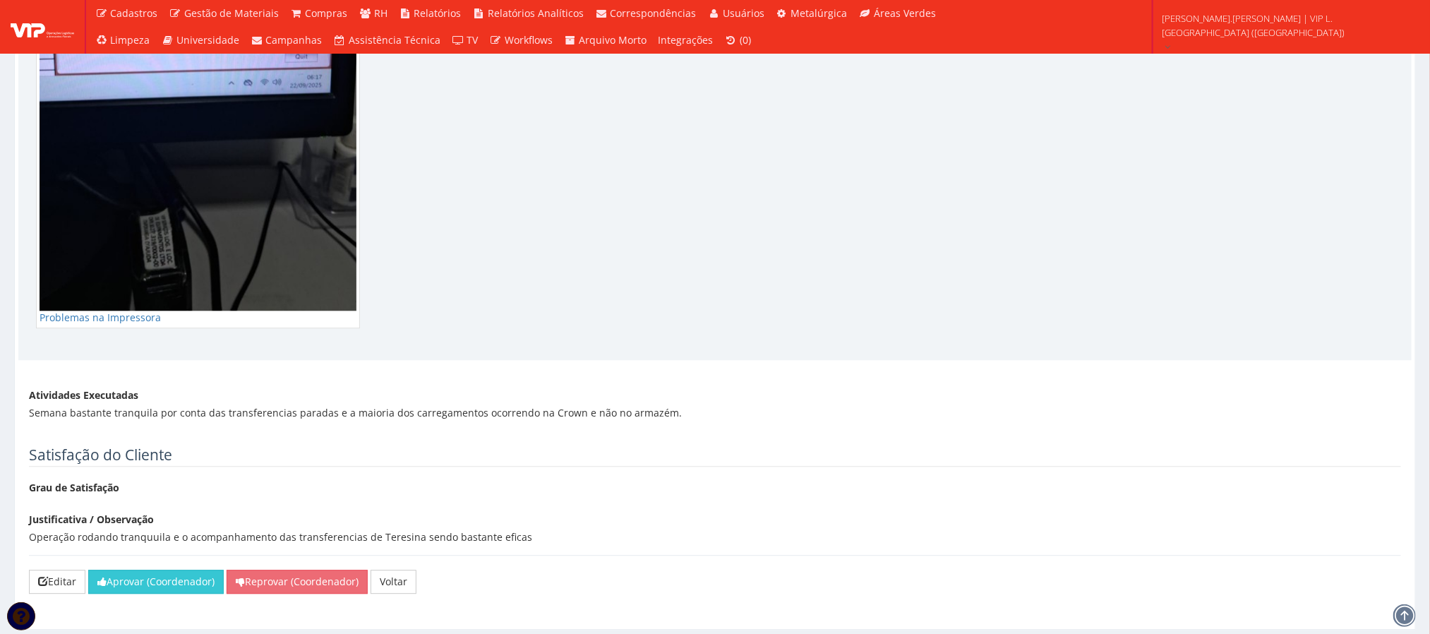
scroll to position [1785, 0]
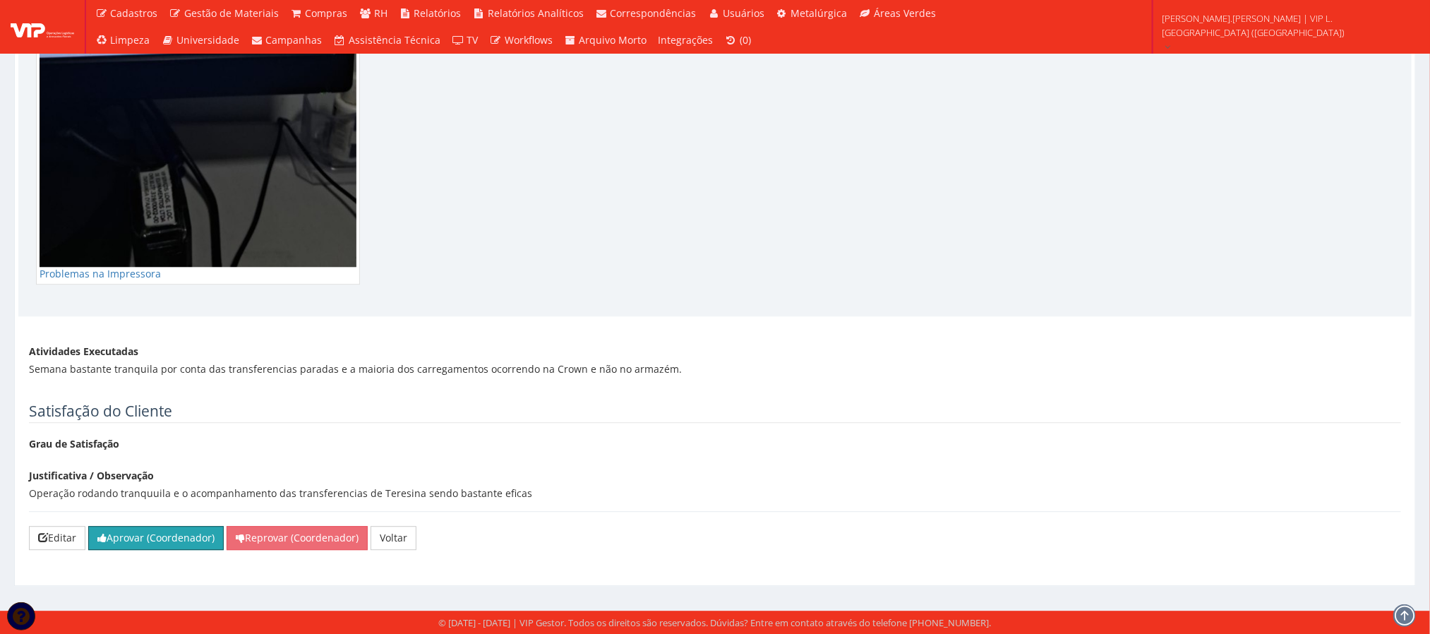
drag, startPoint x: 161, startPoint y: 538, endPoint x: 801, endPoint y: 79, distance: 787.2
click at [161, 538] on button "Aprovar (Coordenador)" at bounding box center [156, 538] width 136 height 24
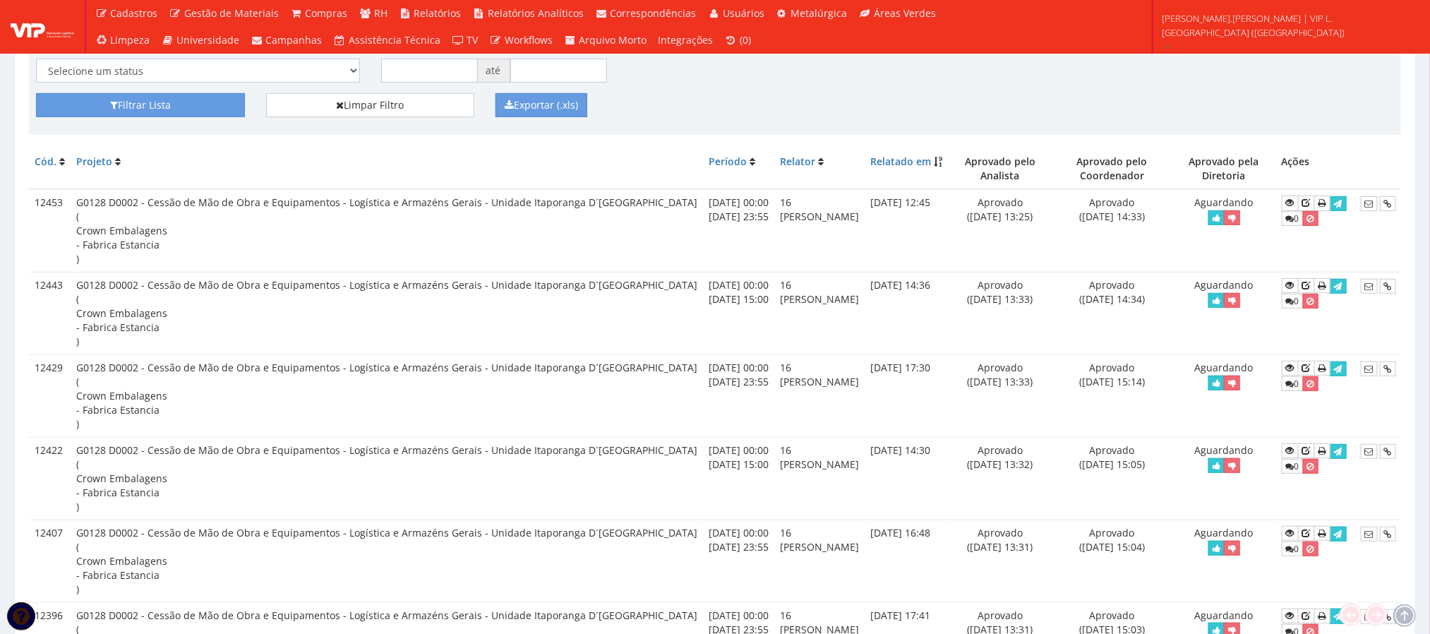
scroll to position [212, 0]
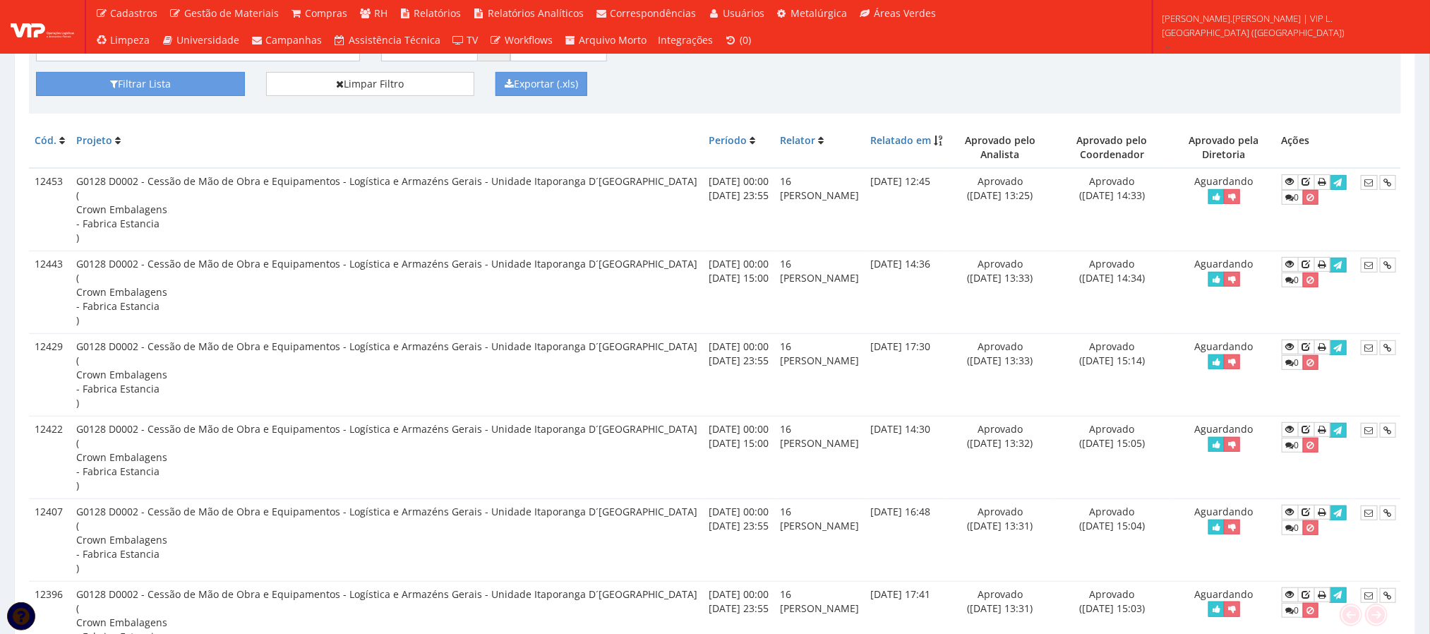
click at [371, 189] on td "G0128 D0002 - Cessão de Mão de Obra e Equipamentos - Logística e Armazéns Gerai…" at bounding box center [387, 209] width 633 height 83
